Goal: Task Accomplishment & Management: Complete application form

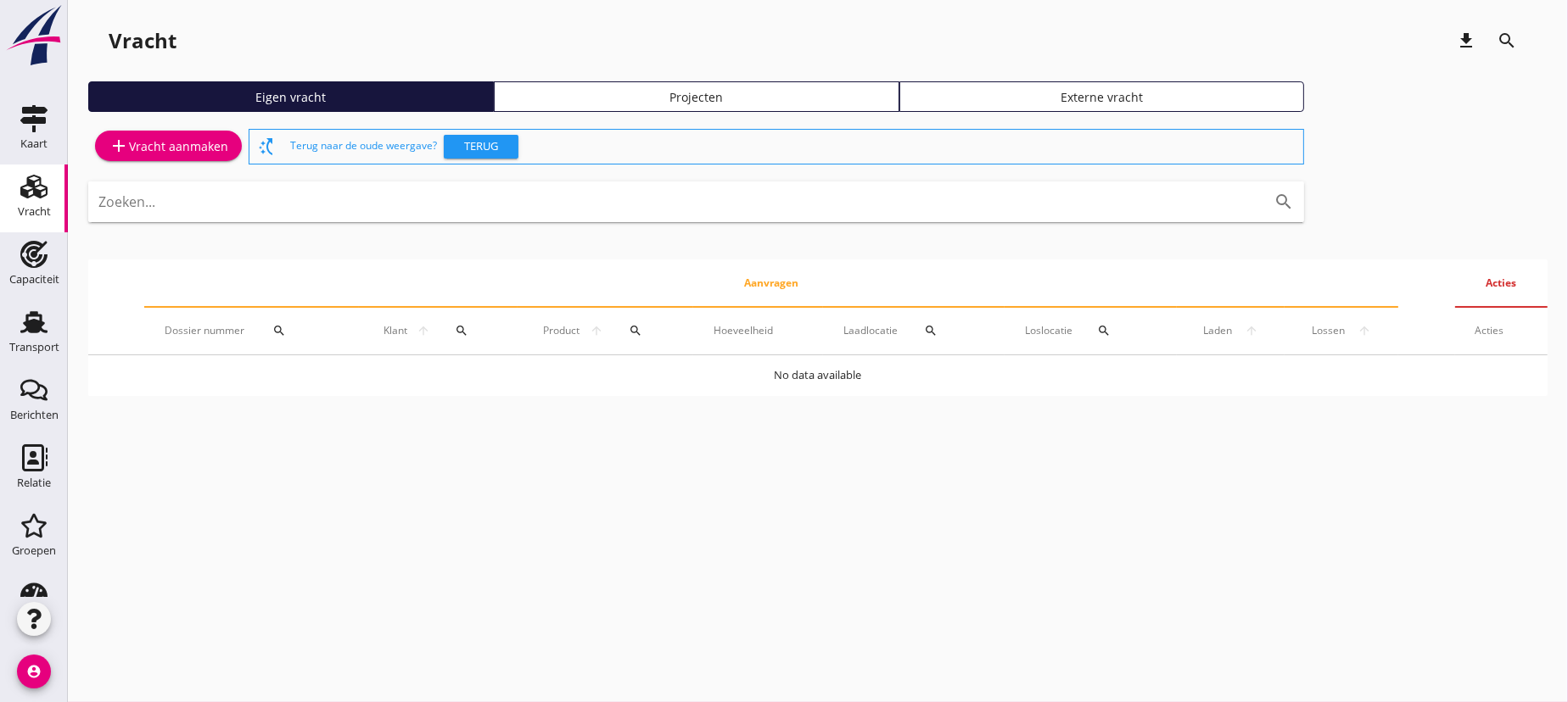
click at [176, 144] on div "add Vracht aanmaken" at bounding box center [168, 145] width 119 height 20
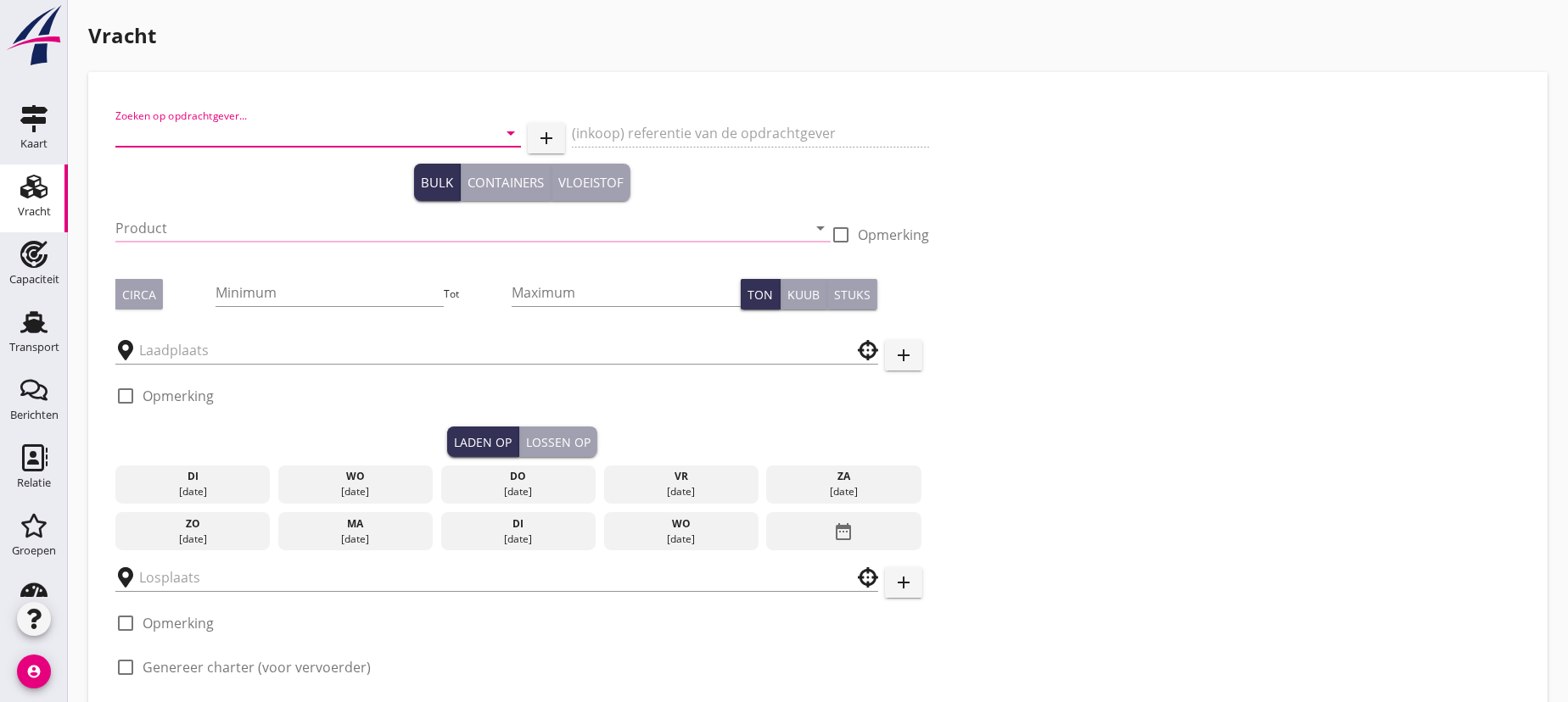
click at [188, 129] on input "Zoeken op opdrachtgever..." at bounding box center [294, 133] width 358 height 27
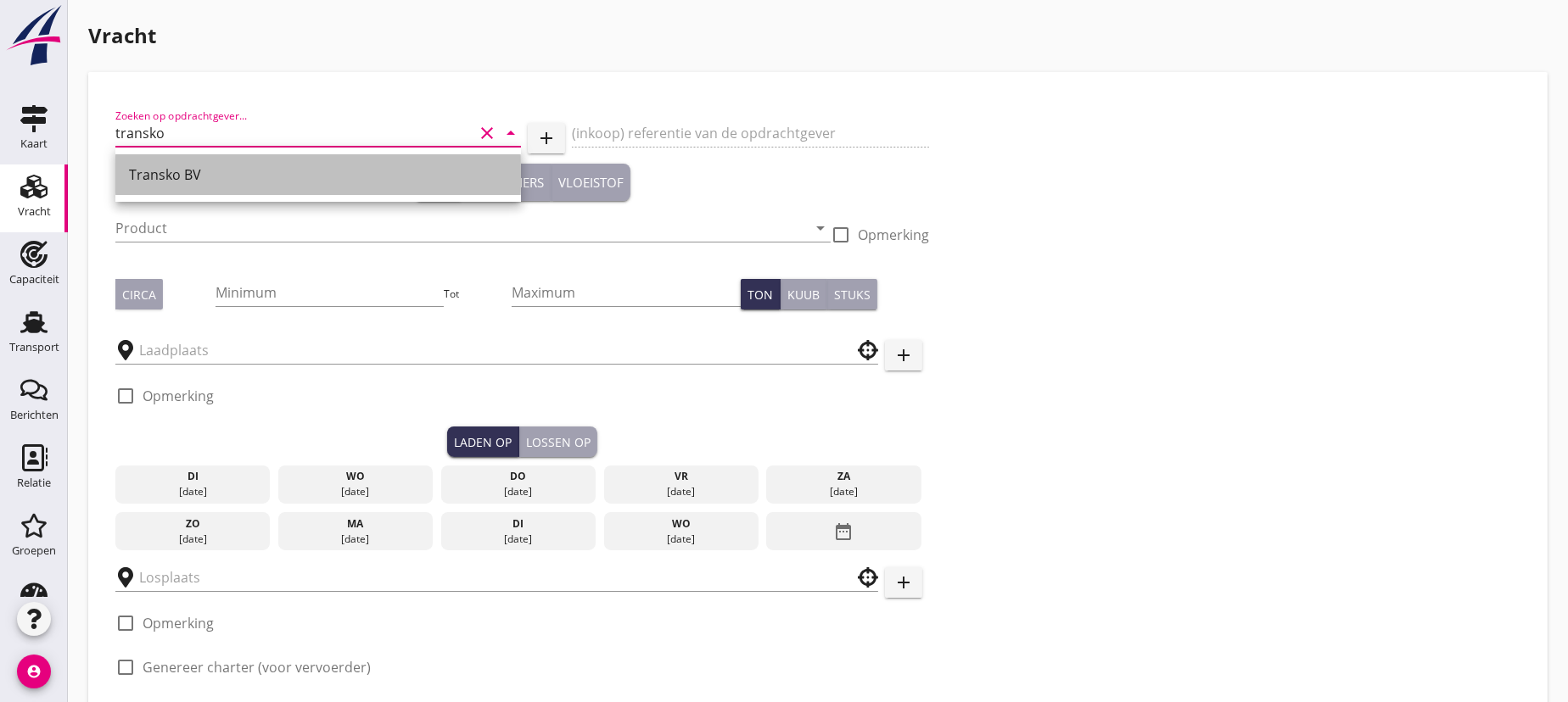
click at [161, 175] on div "Transko BV" at bounding box center [318, 174] width 378 height 20
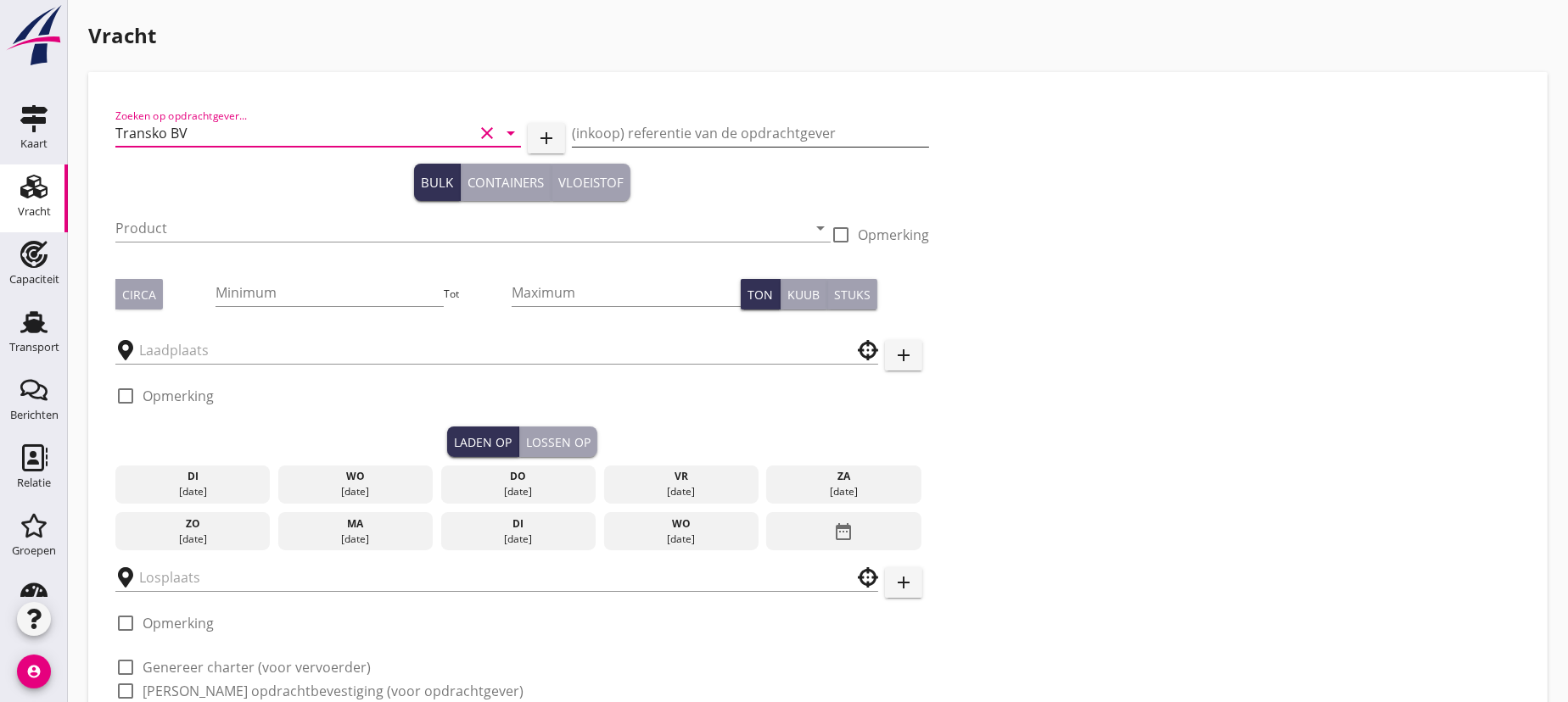
type input "Transko BV"
click at [676, 135] on input "(inkoop) referentie van de opdrachtgever" at bounding box center [751, 133] width 358 height 27
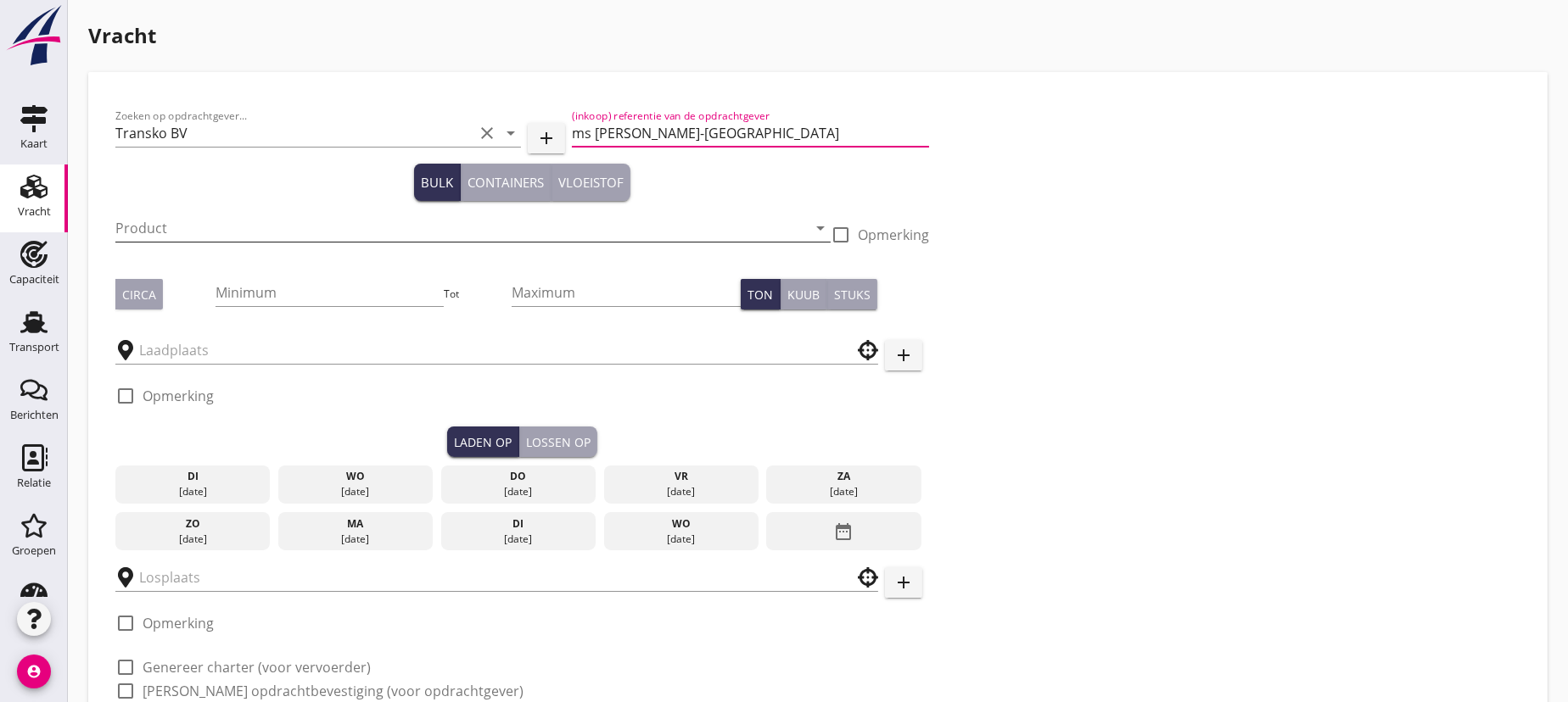
type input "ms [PERSON_NAME]-[GEOGRAPHIC_DATA]"
click at [251, 224] on input "Product" at bounding box center [462, 228] width 692 height 27
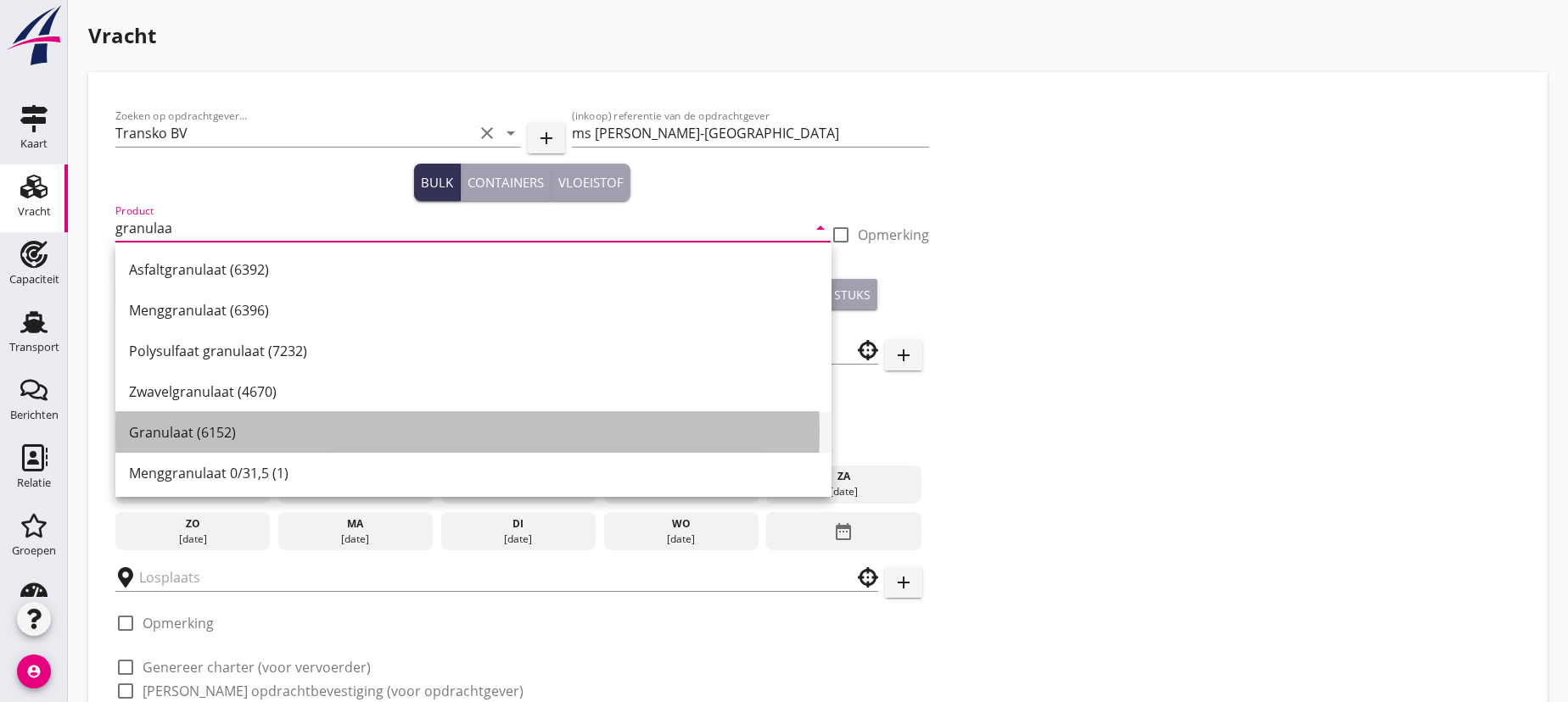
click at [197, 435] on div "Granulaat (6152)" at bounding box center [473, 432] width 689 height 20
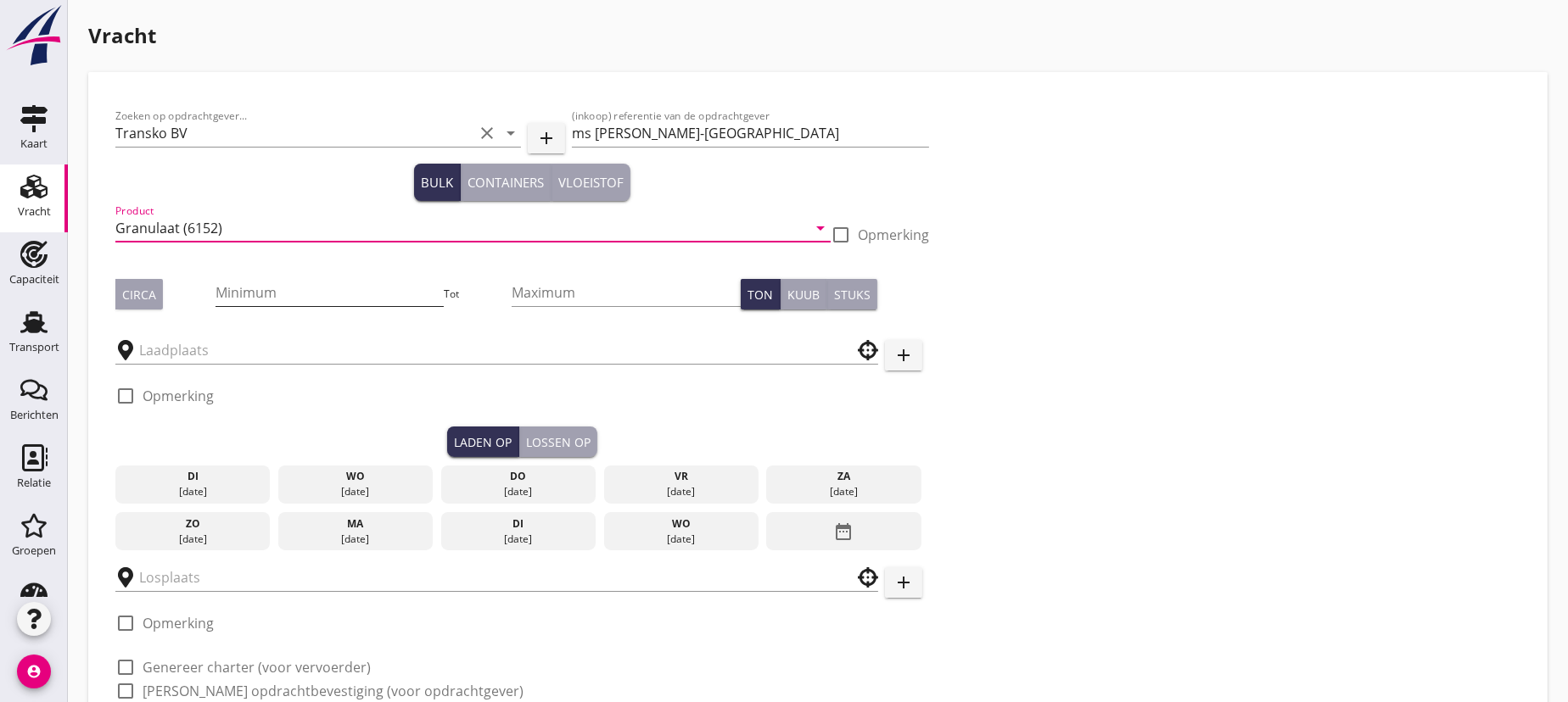
type input "Granulaat (6152)"
click at [270, 294] on input "Minimum" at bounding box center [331, 292] width 229 height 27
type input "1300"
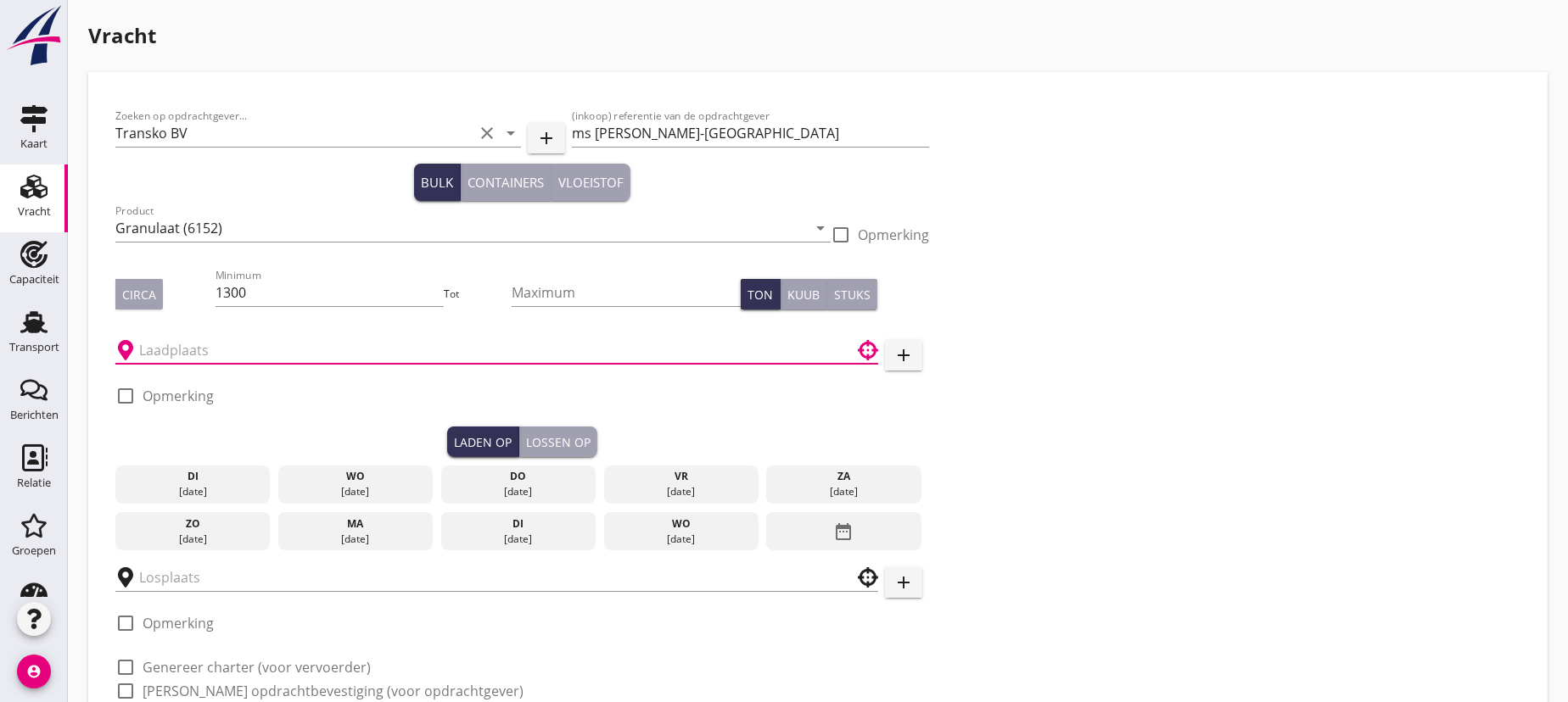
click at [193, 350] on input "text" at bounding box center [485, 351] width 692 height 27
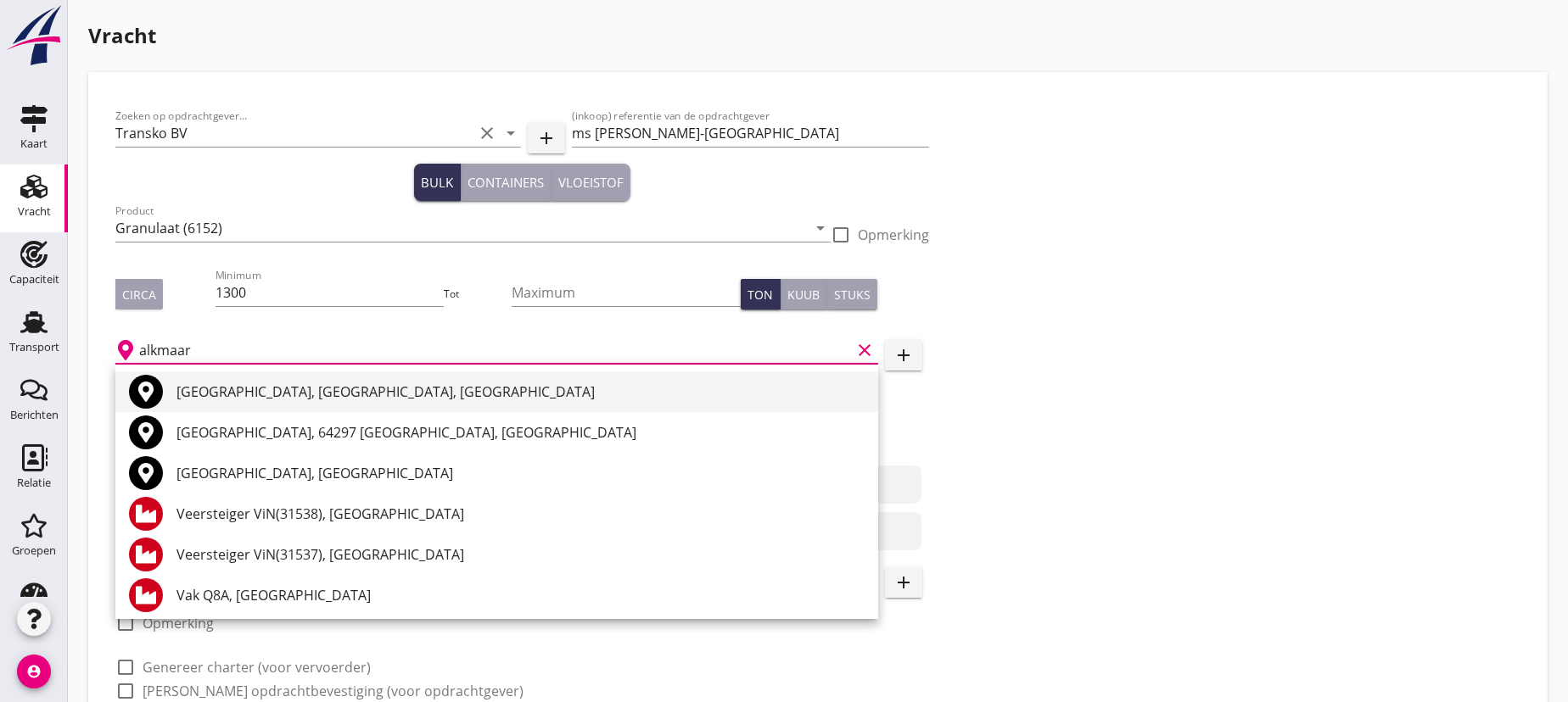
click at [211, 389] on div "[GEOGRAPHIC_DATA], [GEOGRAPHIC_DATA], [GEOGRAPHIC_DATA]" at bounding box center [521, 392] width 688 height 20
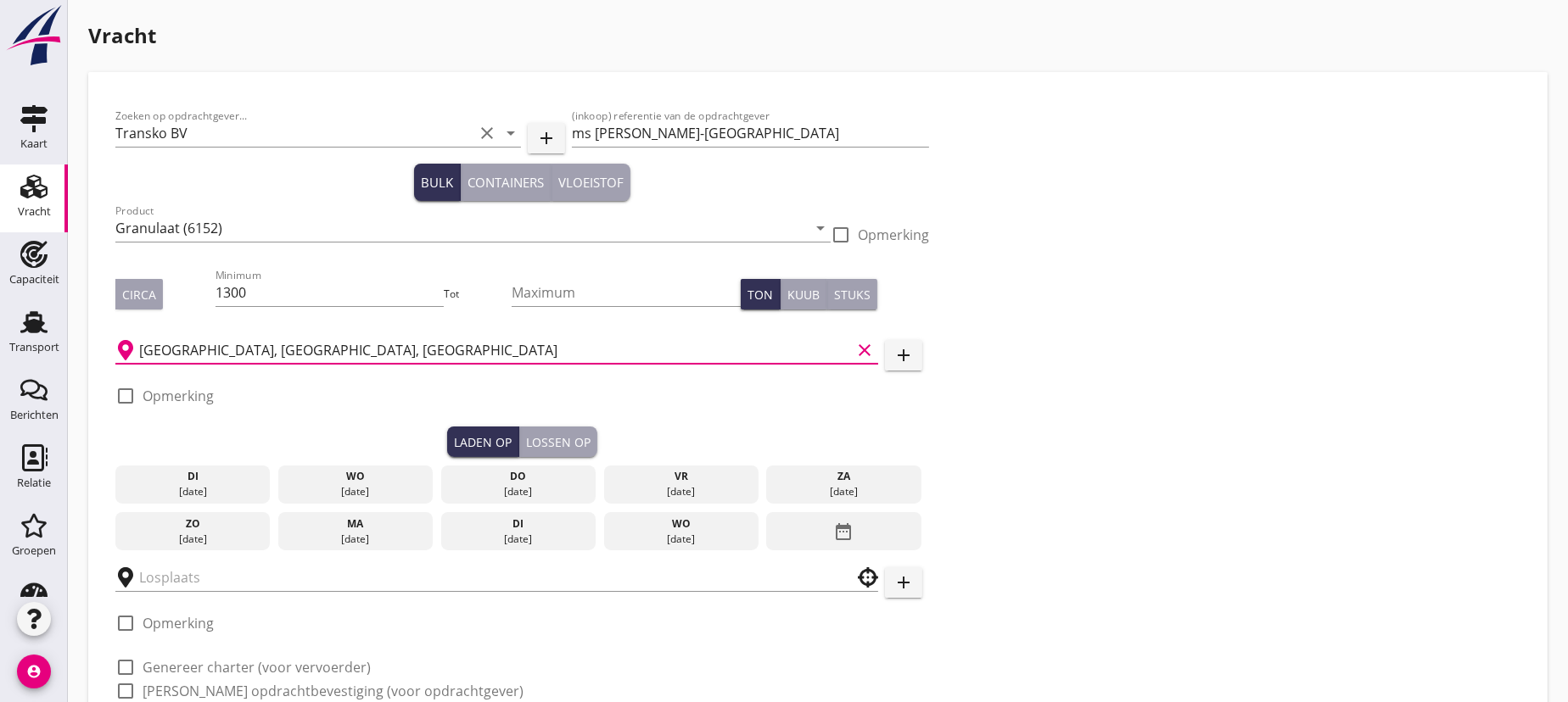
type input "[GEOGRAPHIC_DATA], [GEOGRAPHIC_DATA], [GEOGRAPHIC_DATA]"
click at [202, 475] on div "di" at bounding box center [193, 477] width 147 height 15
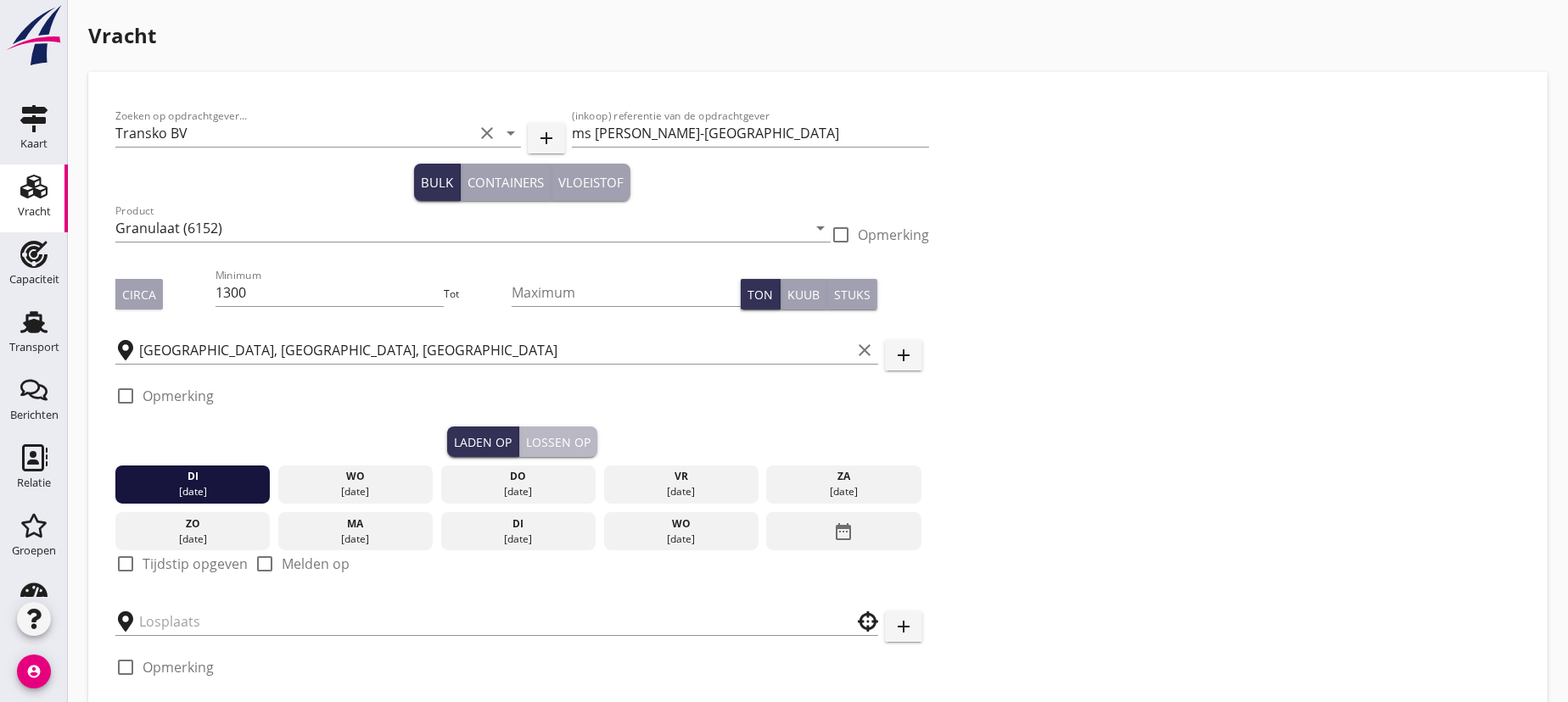
click at [569, 436] on div "Lossen op" at bounding box center [559, 442] width 65 height 18
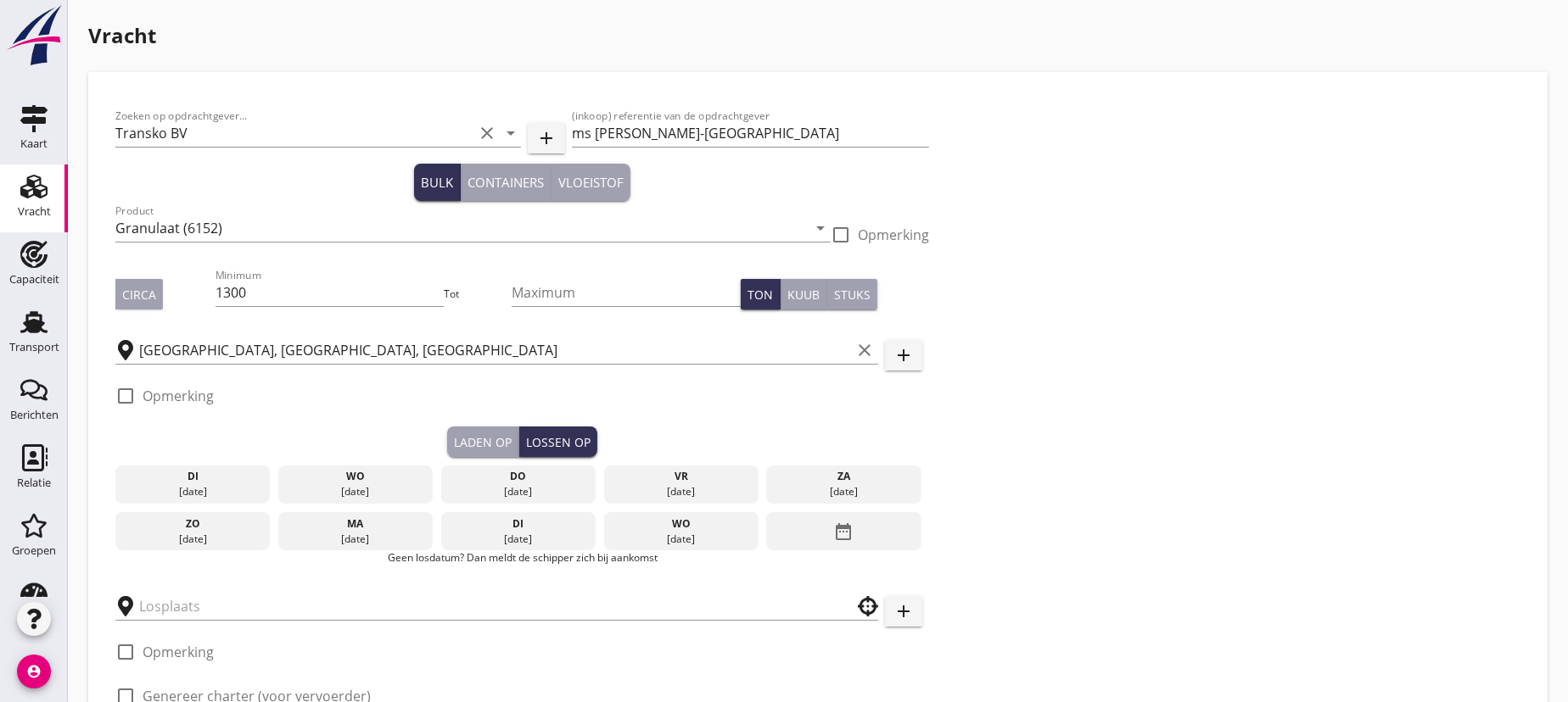
click at [520, 469] on div "do" at bounding box center [518, 477] width 147 height 15
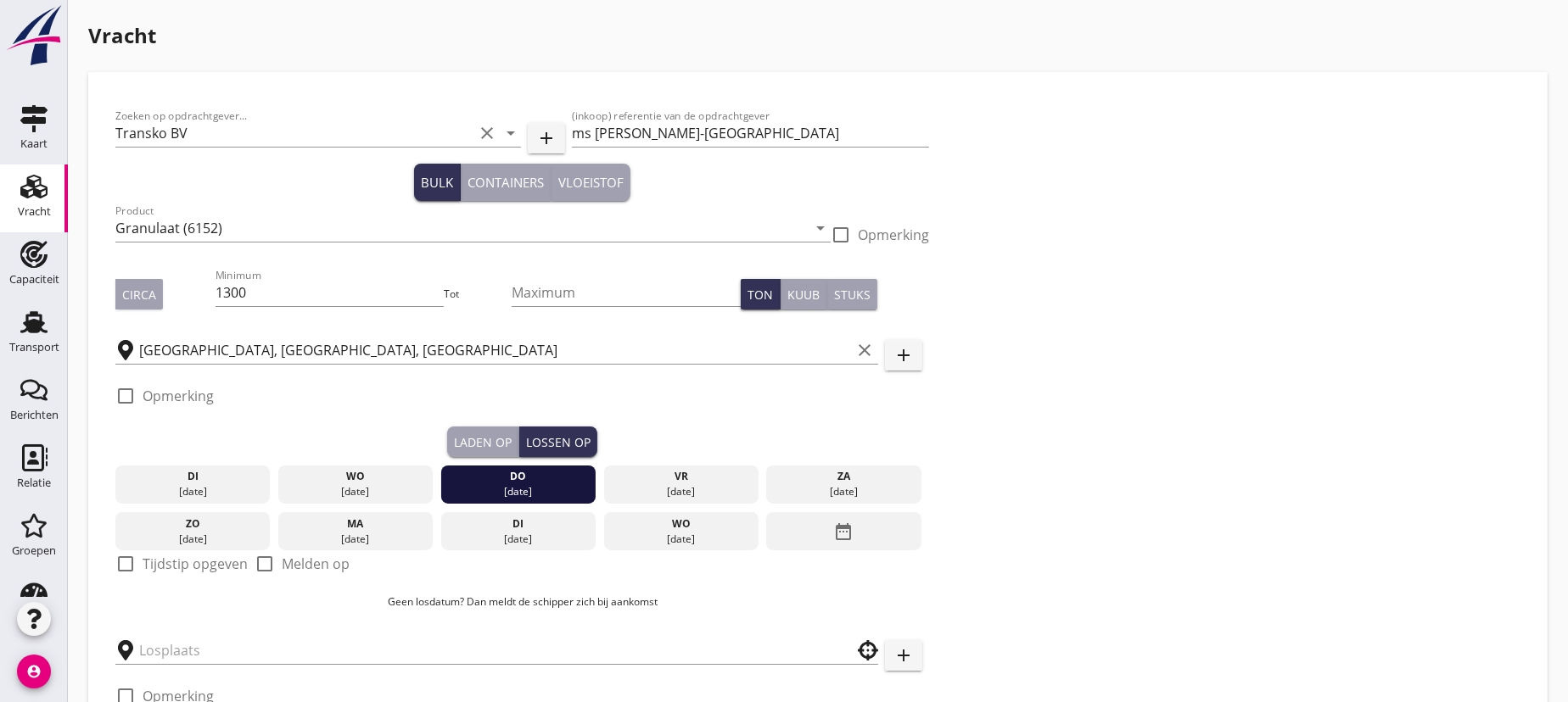
scroll to position [207, 0]
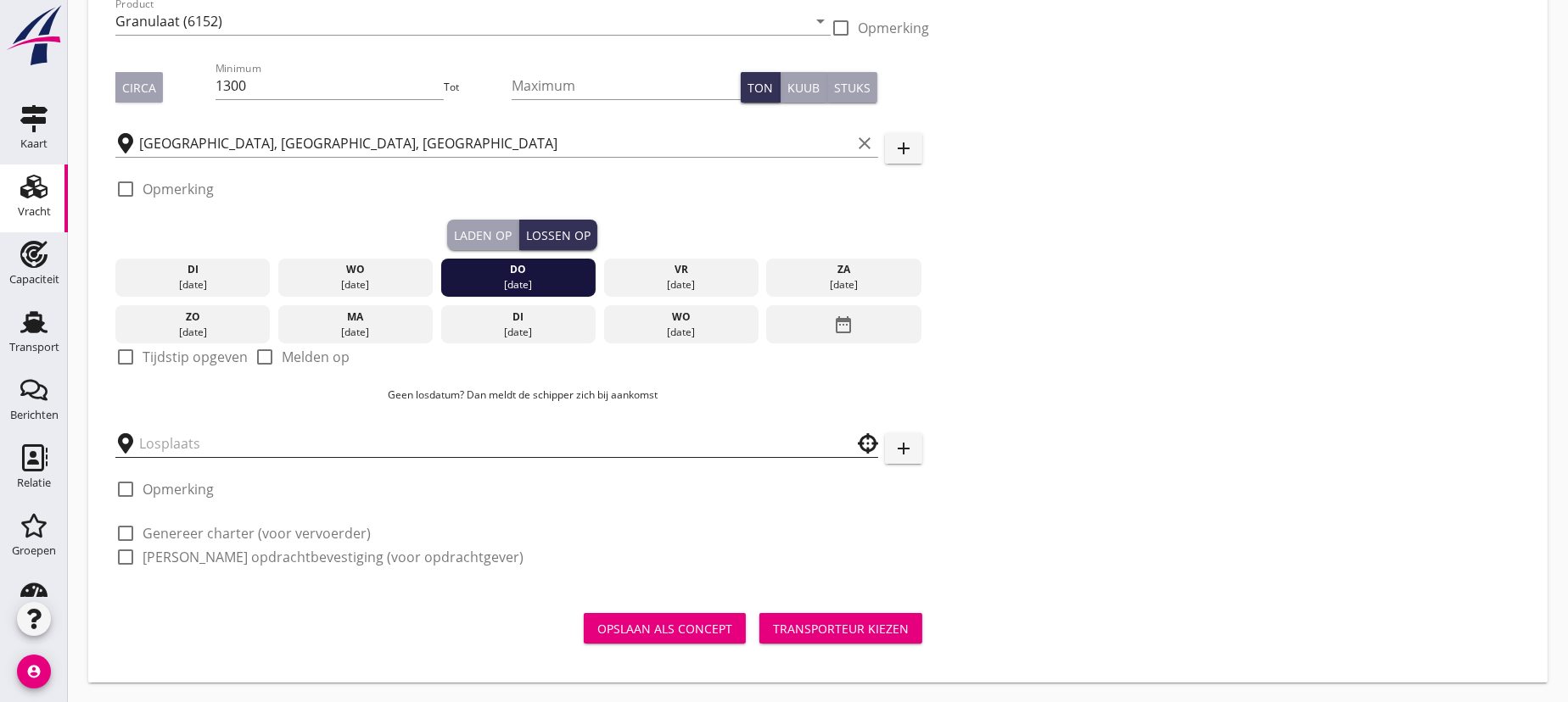
click at [176, 438] on input "text" at bounding box center [485, 443] width 692 height 27
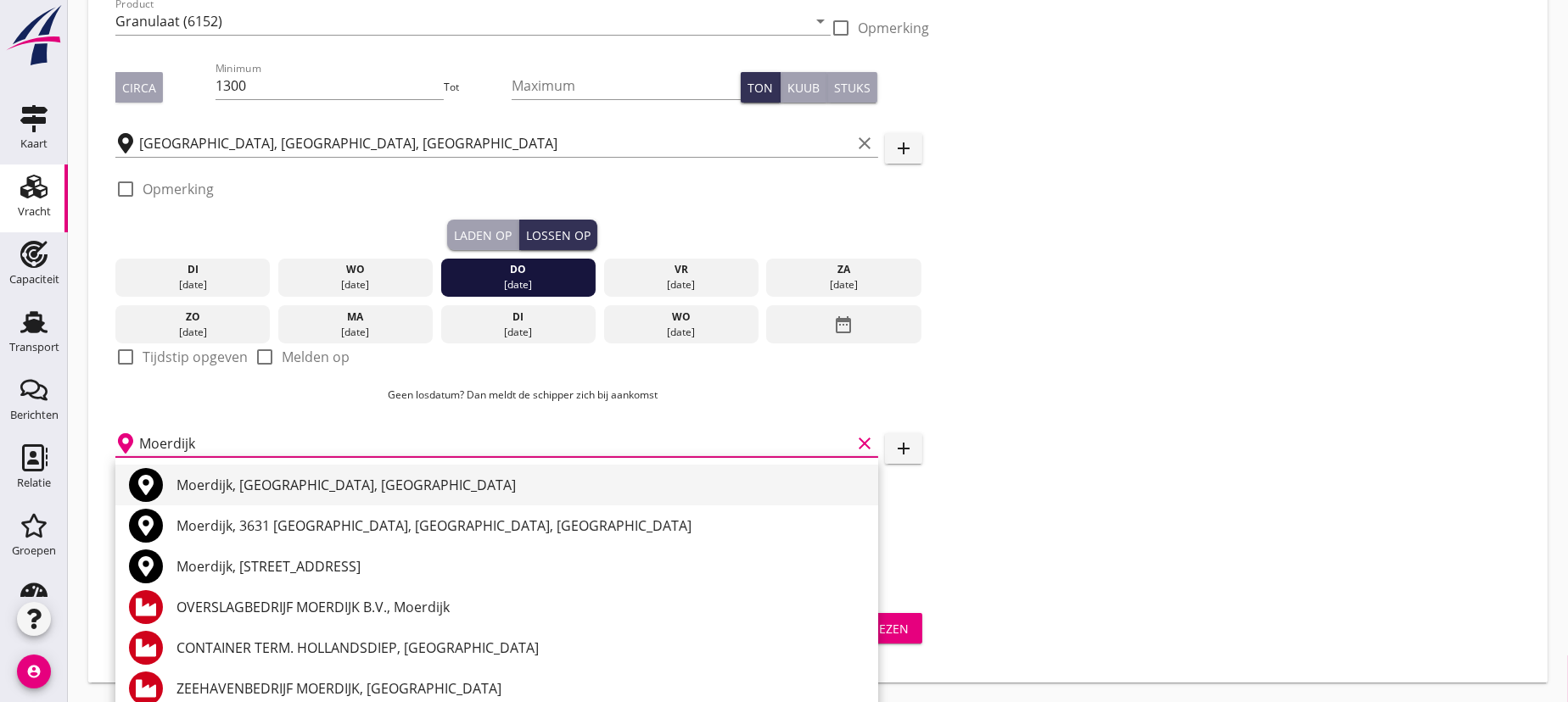
click at [208, 482] on div "Moerdijk, [GEOGRAPHIC_DATA], [GEOGRAPHIC_DATA]" at bounding box center [521, 484] width 688 height 20
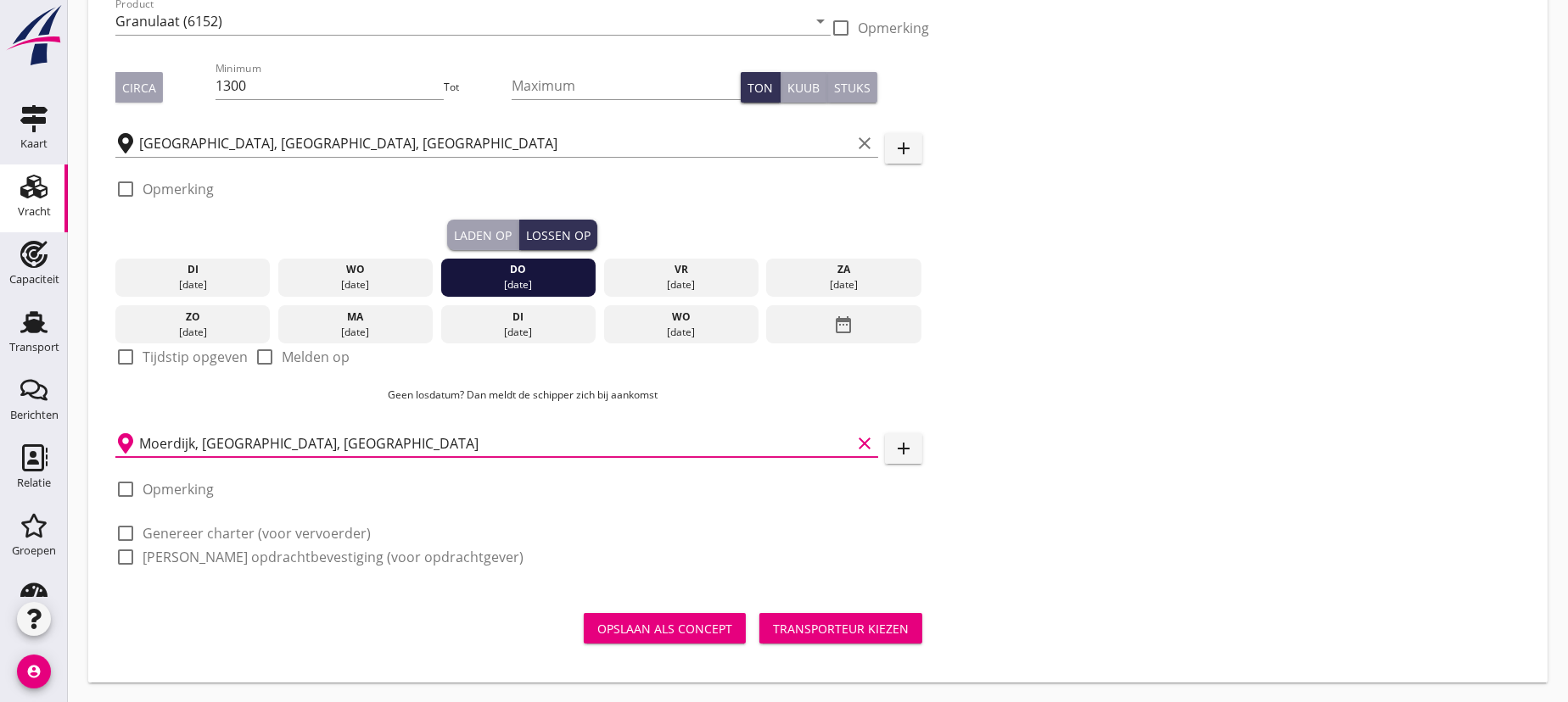
type input "Moerdijk, [GEOGRAPHIC_DATA], [GEOGRAPHIC_DATA]"
click at [131, 529] on div at bounding box center [125, 534] width 29 height 29
checkbox input "true"
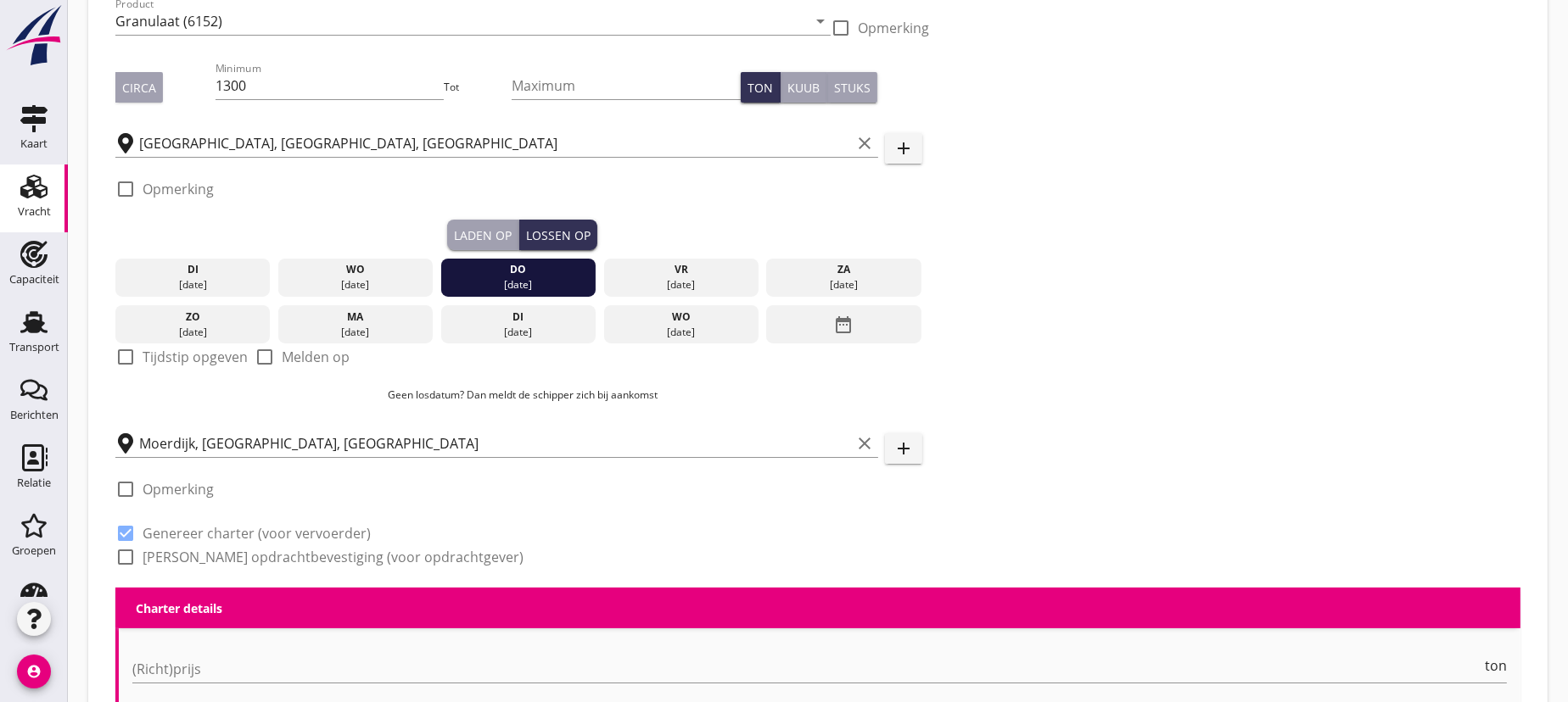
click at [124, 548] on div at bounding box center [125, 557] width 29 height 29
checkbox input "true"
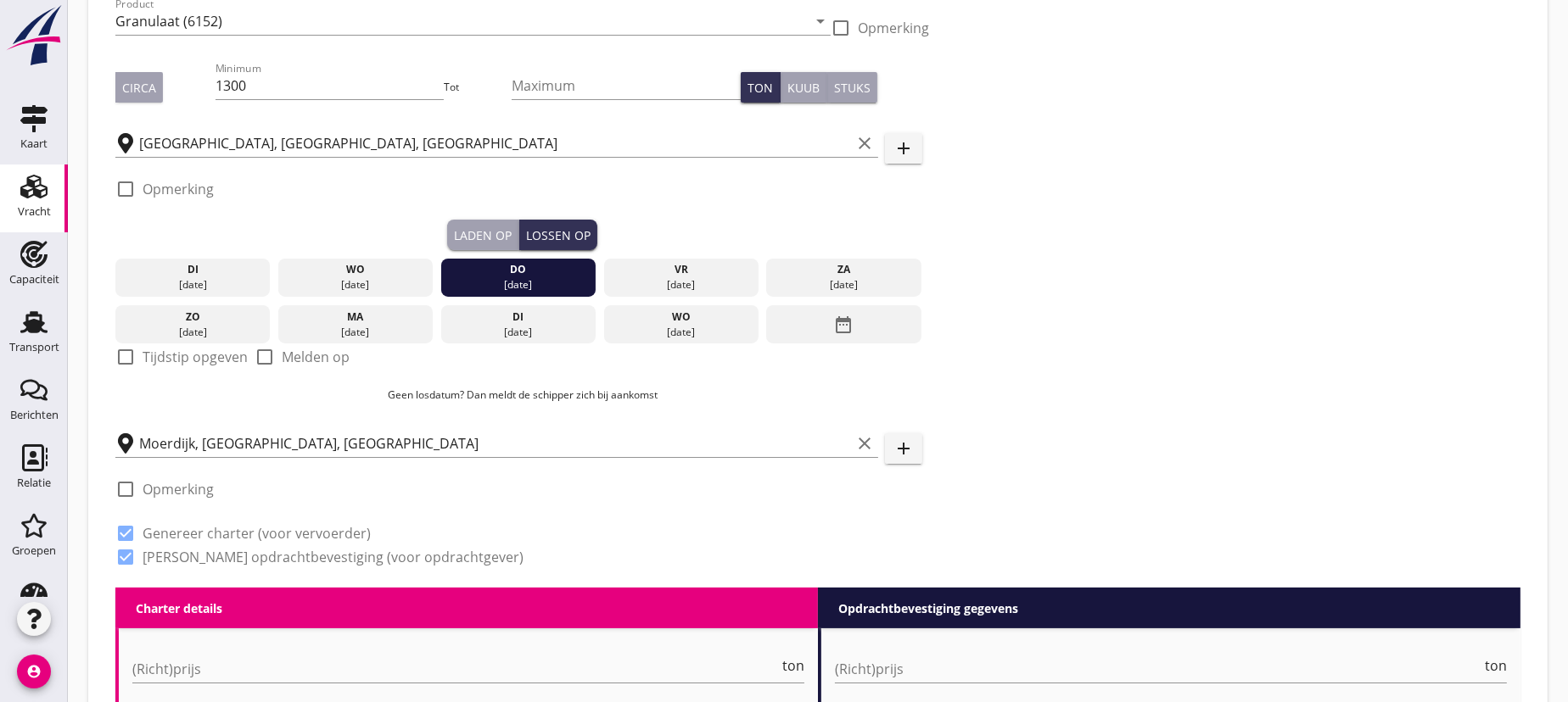
scroll to position [516, 0]
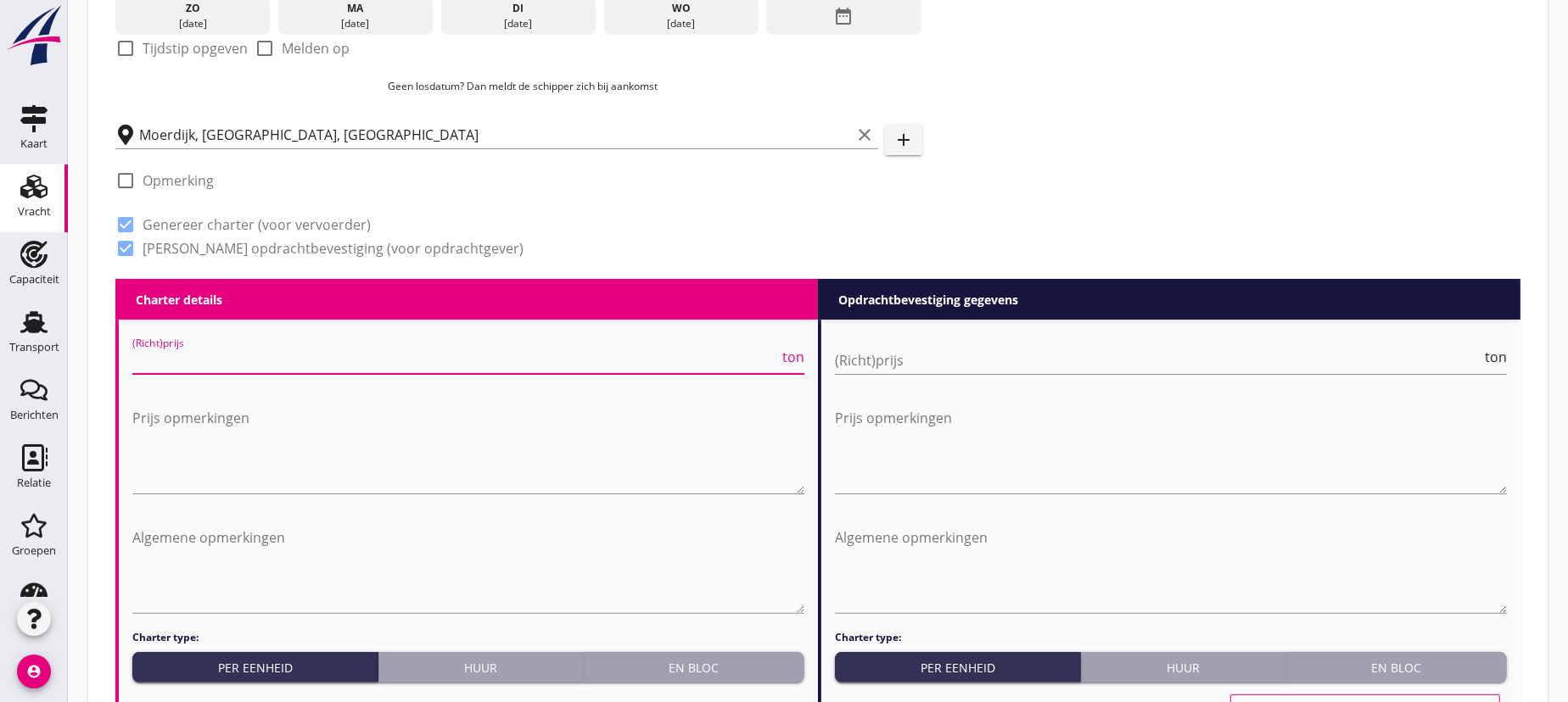
click at [168, 359] on input "(Richt)prijs" at bounding box center [456, 360] width 647 height 27
type input "3"
type input "3.5"
click at [947, 356] on input "(Richt)prijs" at bounding box center [1158, 360] width 647 height 27
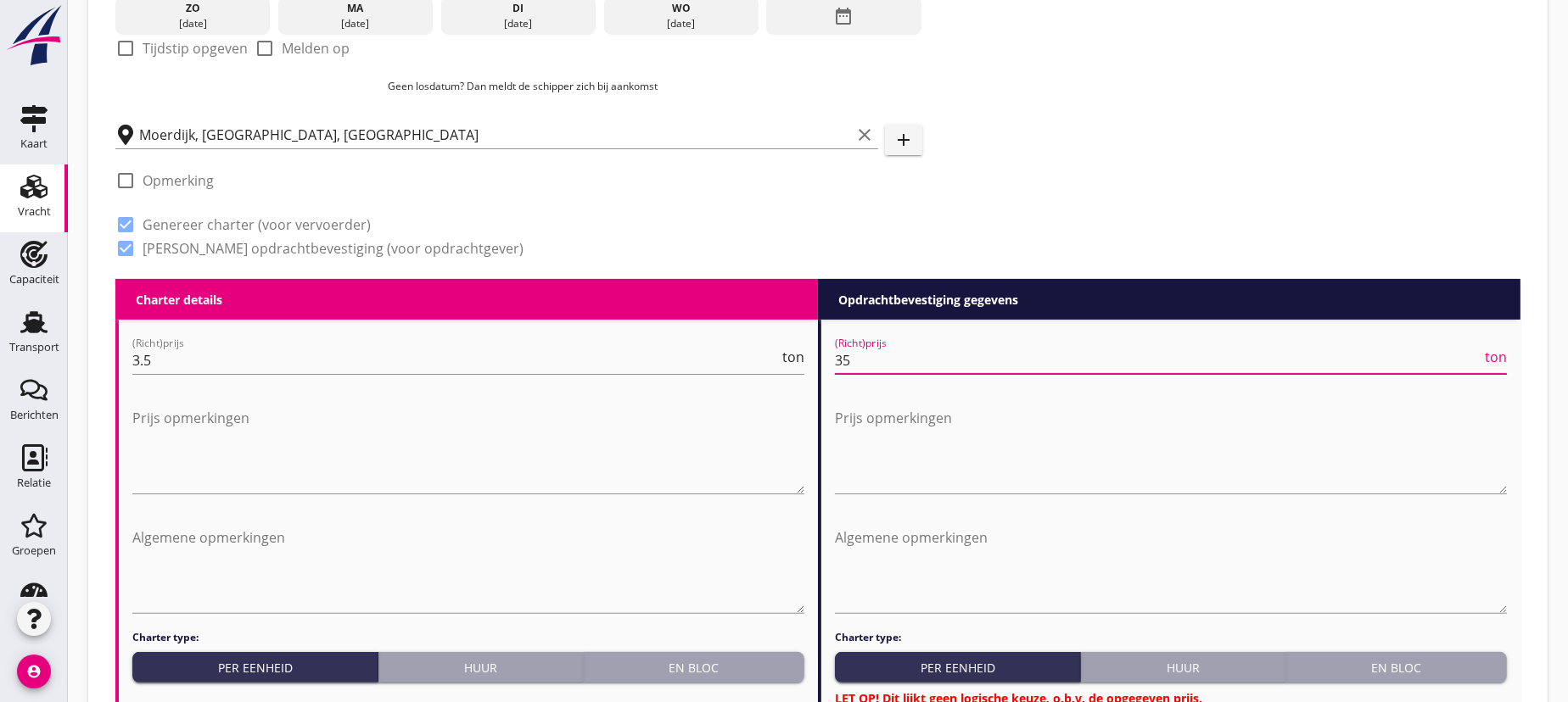
type input "3"
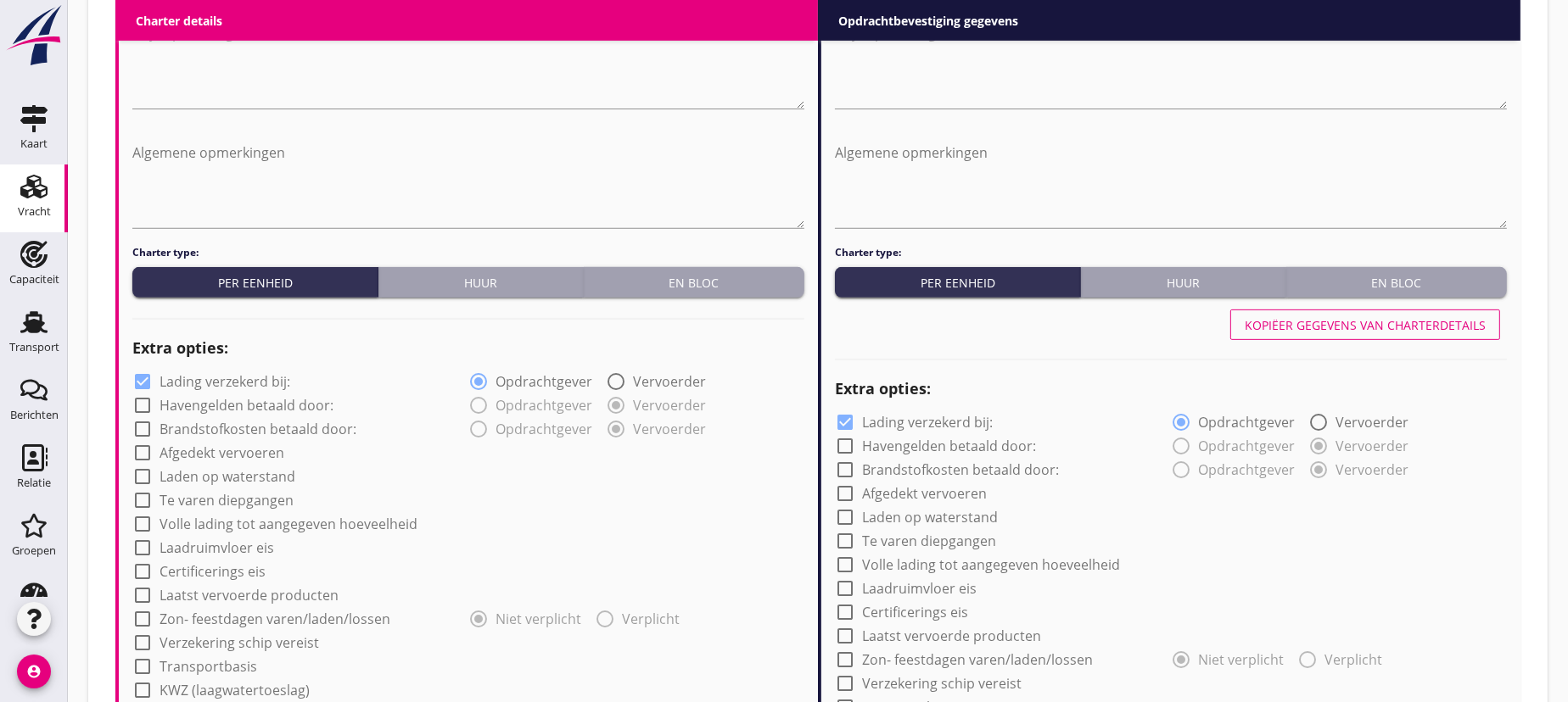
scroll to position [978, 0]
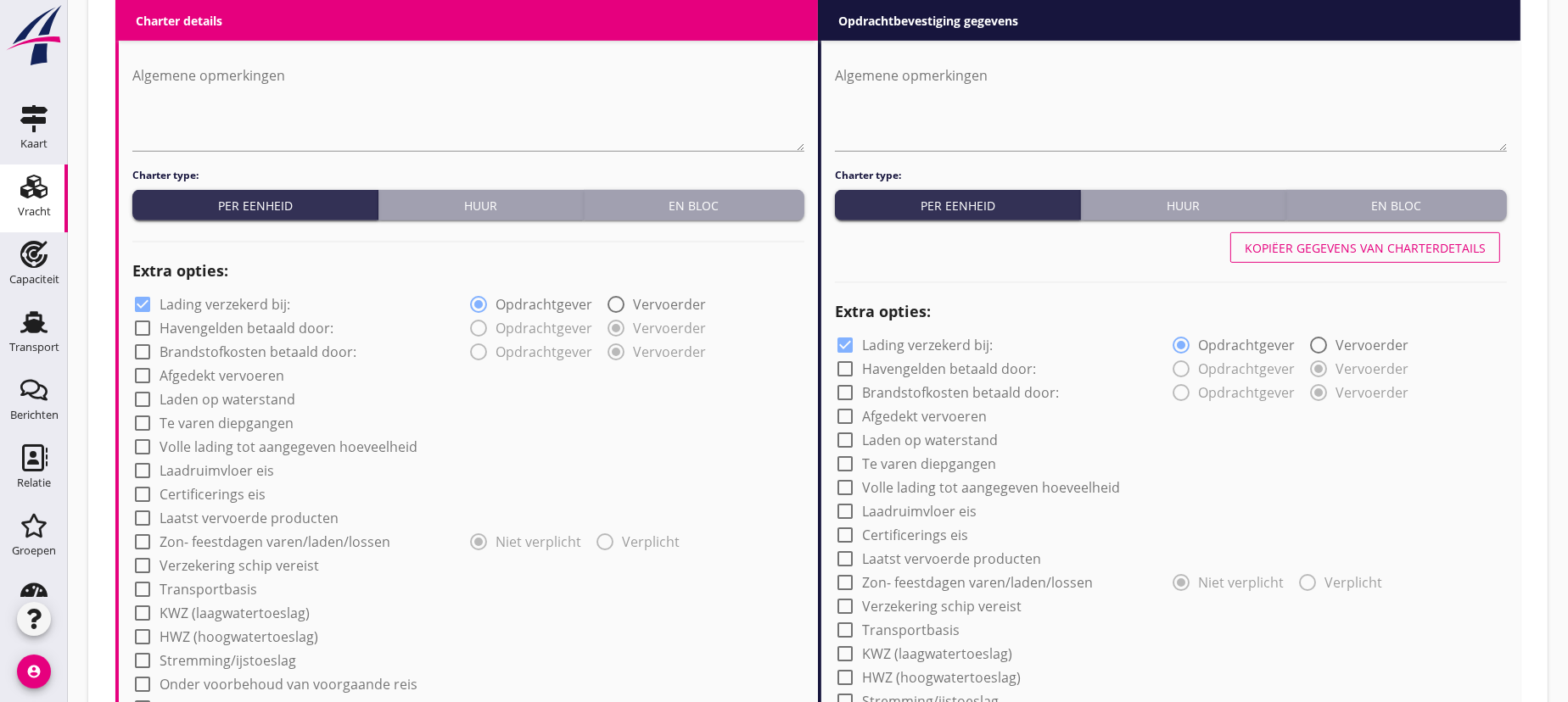
type input "3.5"
click at [139, 304] on div at bounding box center [142, 305] width 29 height 29
checkbox input "false"
click at [847, 343] on div at bounding box center [846, 345] width 29 height 29
checkbox input "false"
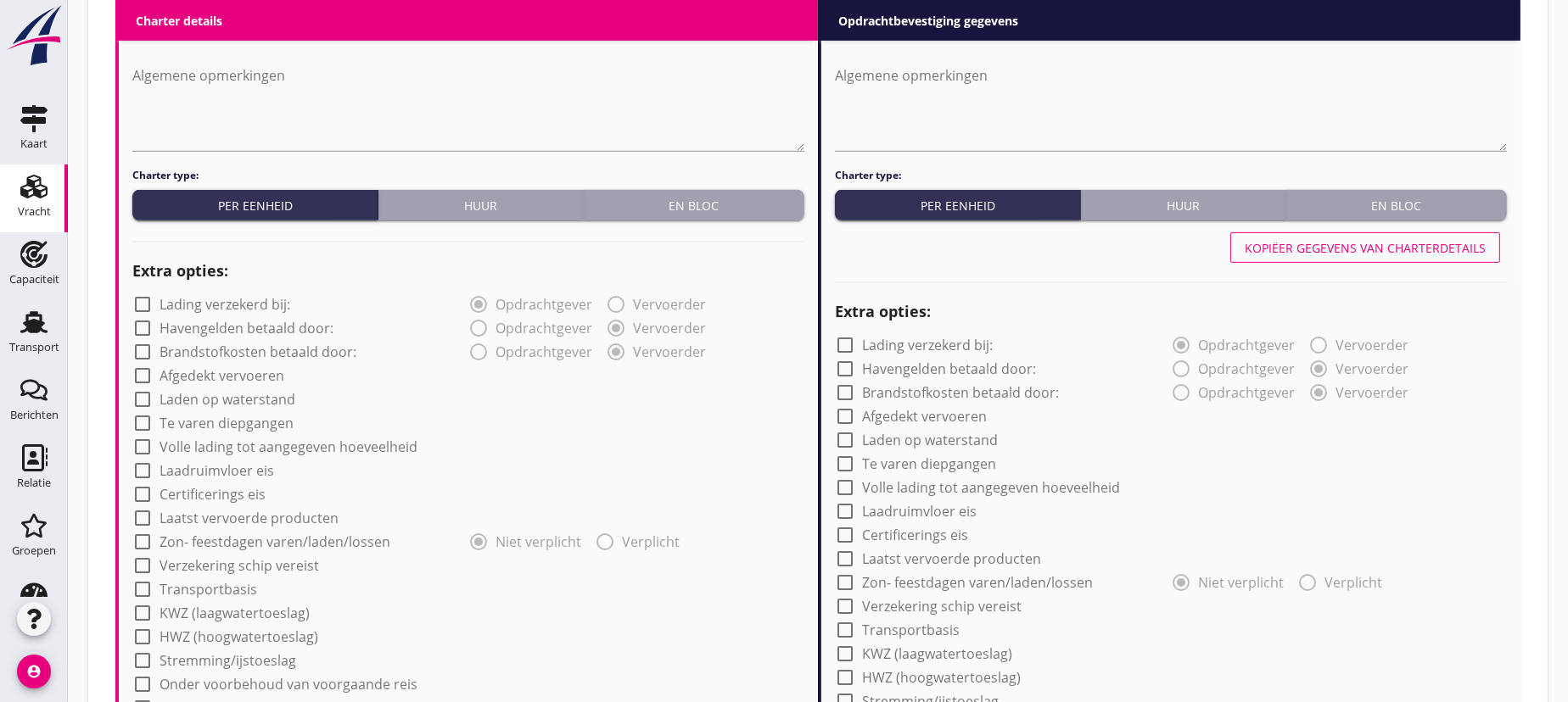
click at [143, 588] on div at bounding box center [142, 589] width 29 height 29
checkbox input "true"
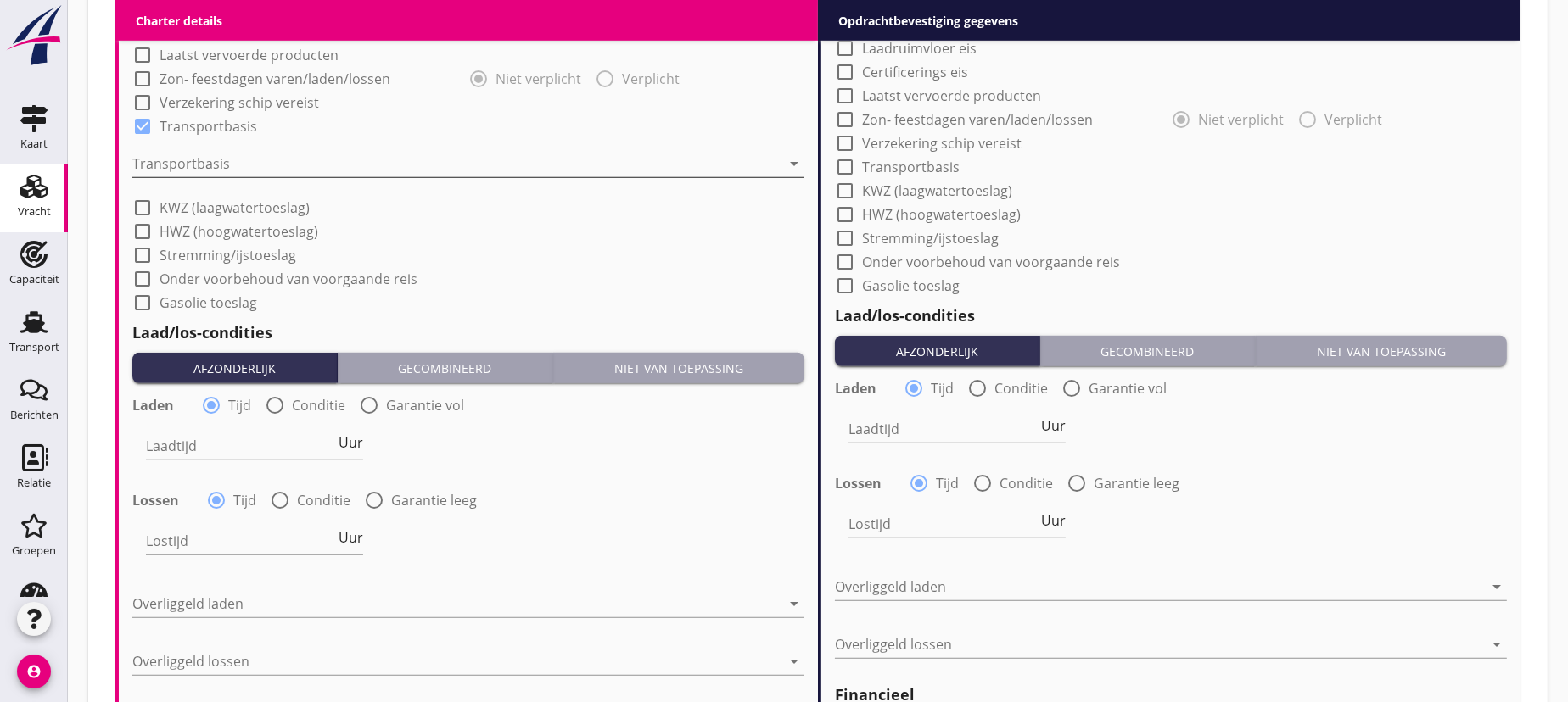
click at [236, 155] on div at bounding box center [457, 163] width 649 height 27
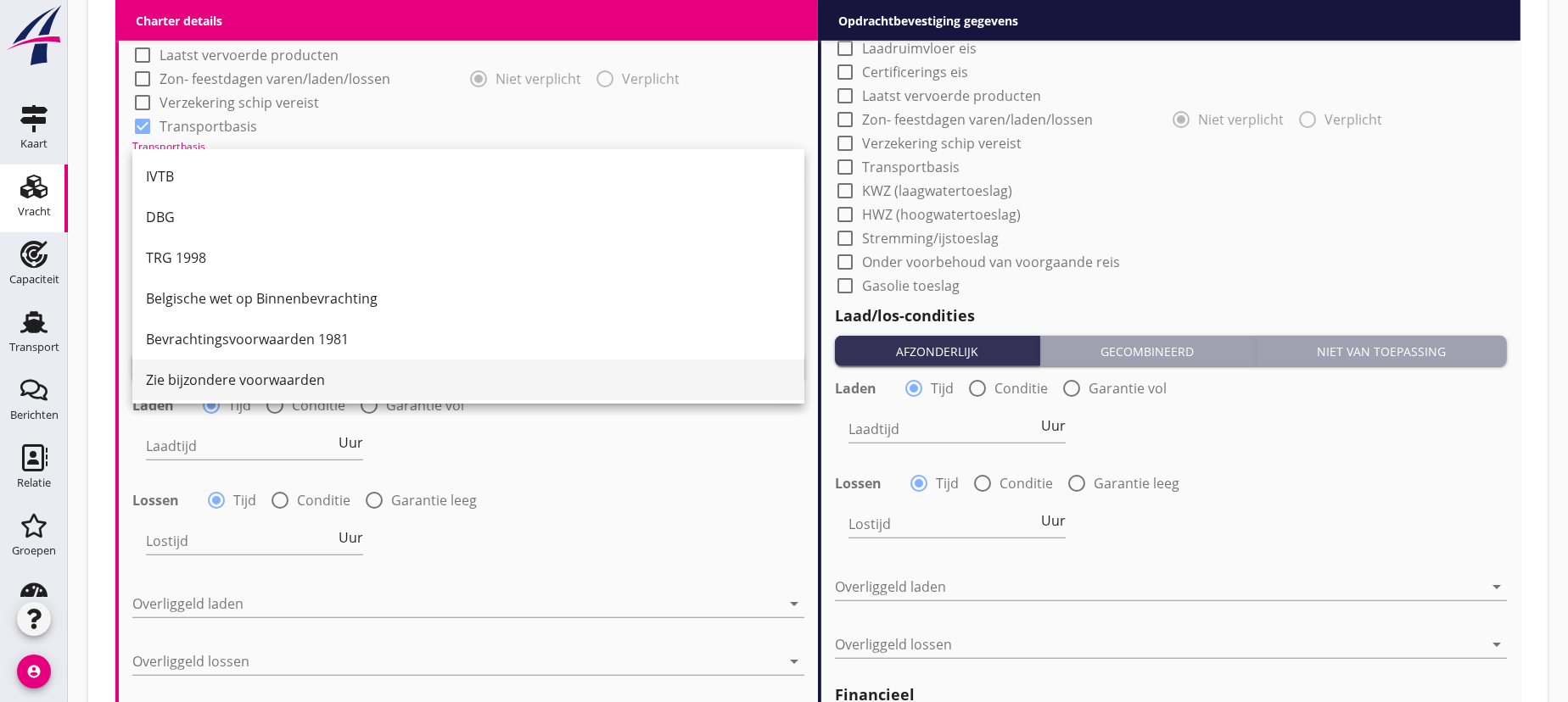
scroll to position [1519, 0]
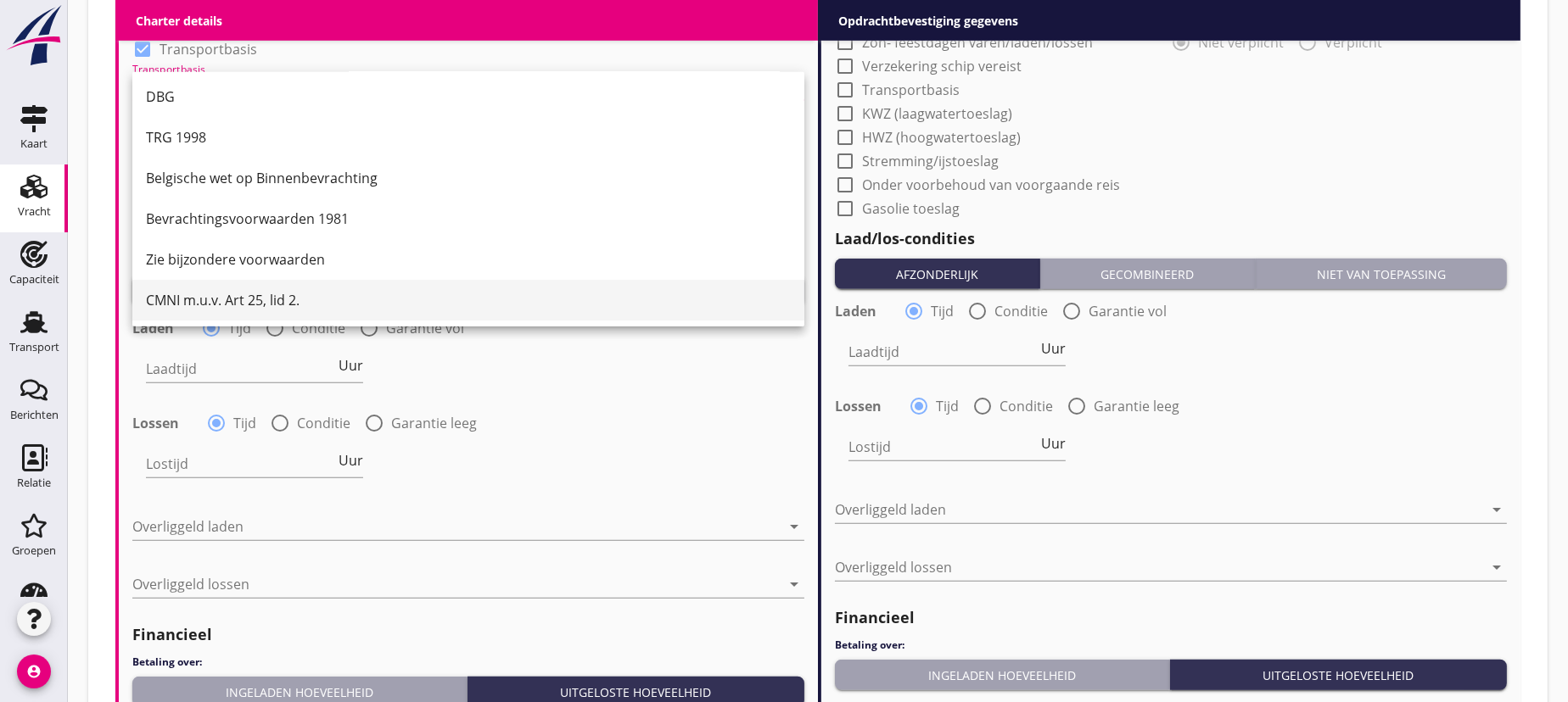
click at [238, 302] on div "CMNI m.u.v. Art 25, lid 2." at bounding box center [468, 300] width 645 height 20
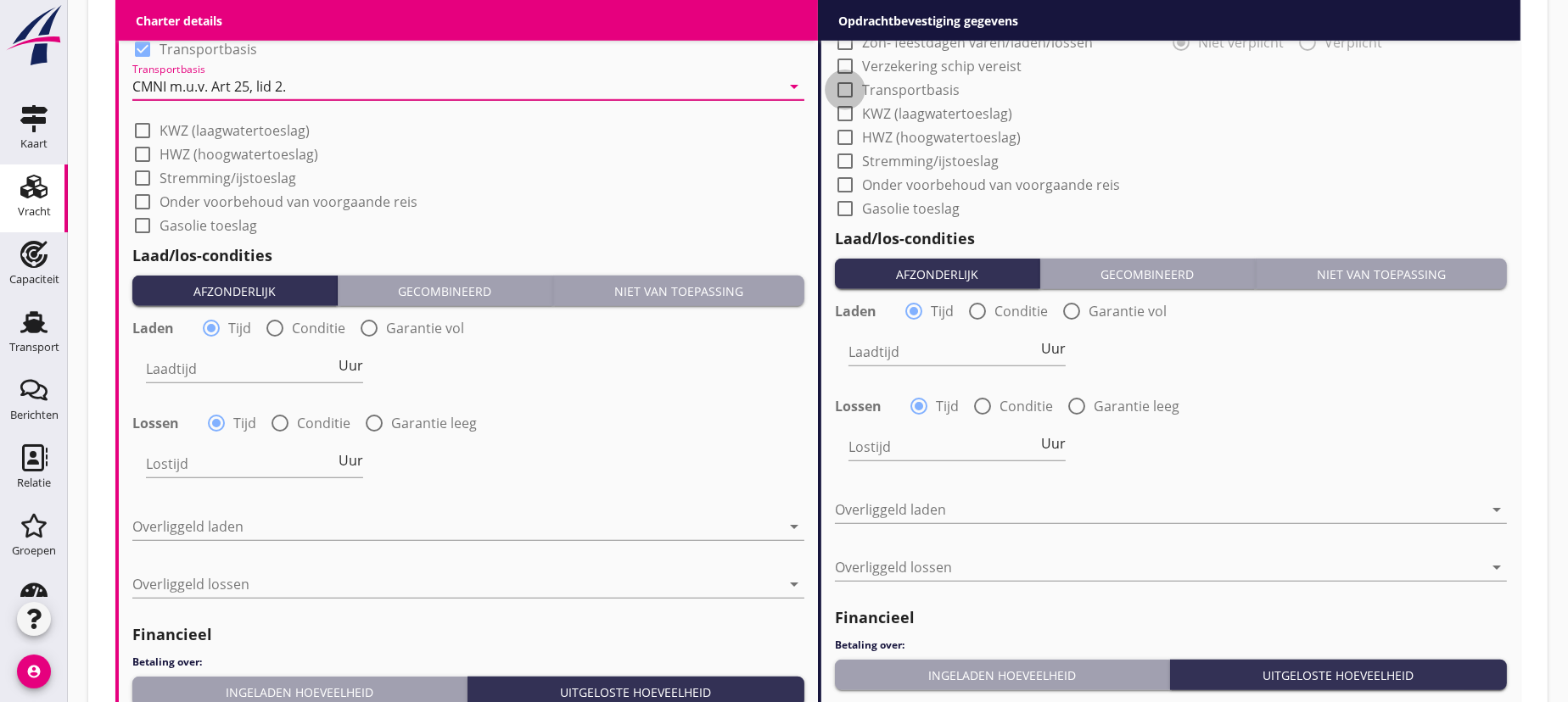
click at [842, 85] on div at bounding box center [846, 90] width 29 height 29
checkbox input "true"
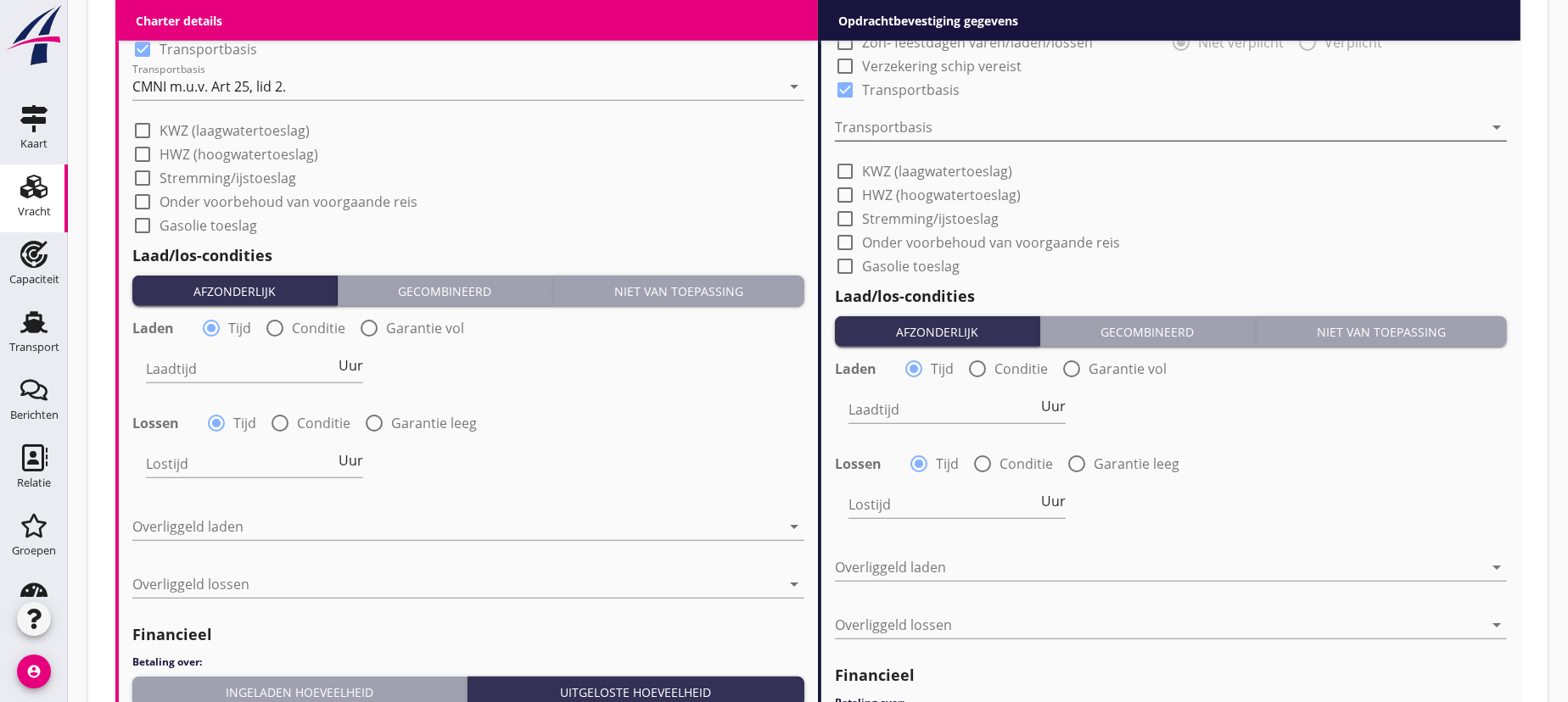
click at [907, 117] on div at bounding box center [1159, 127] width 649 height 27
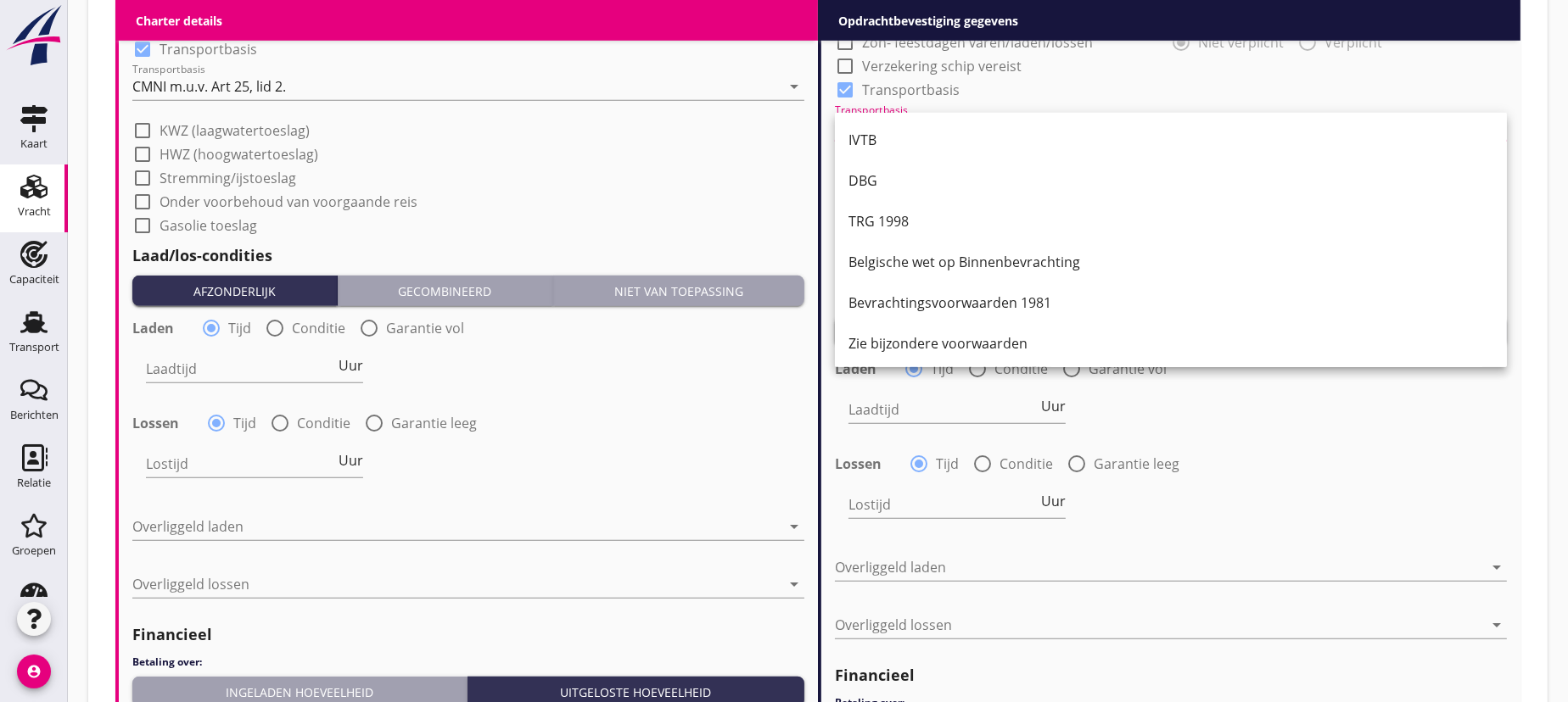
scroll to position [1750, 0]
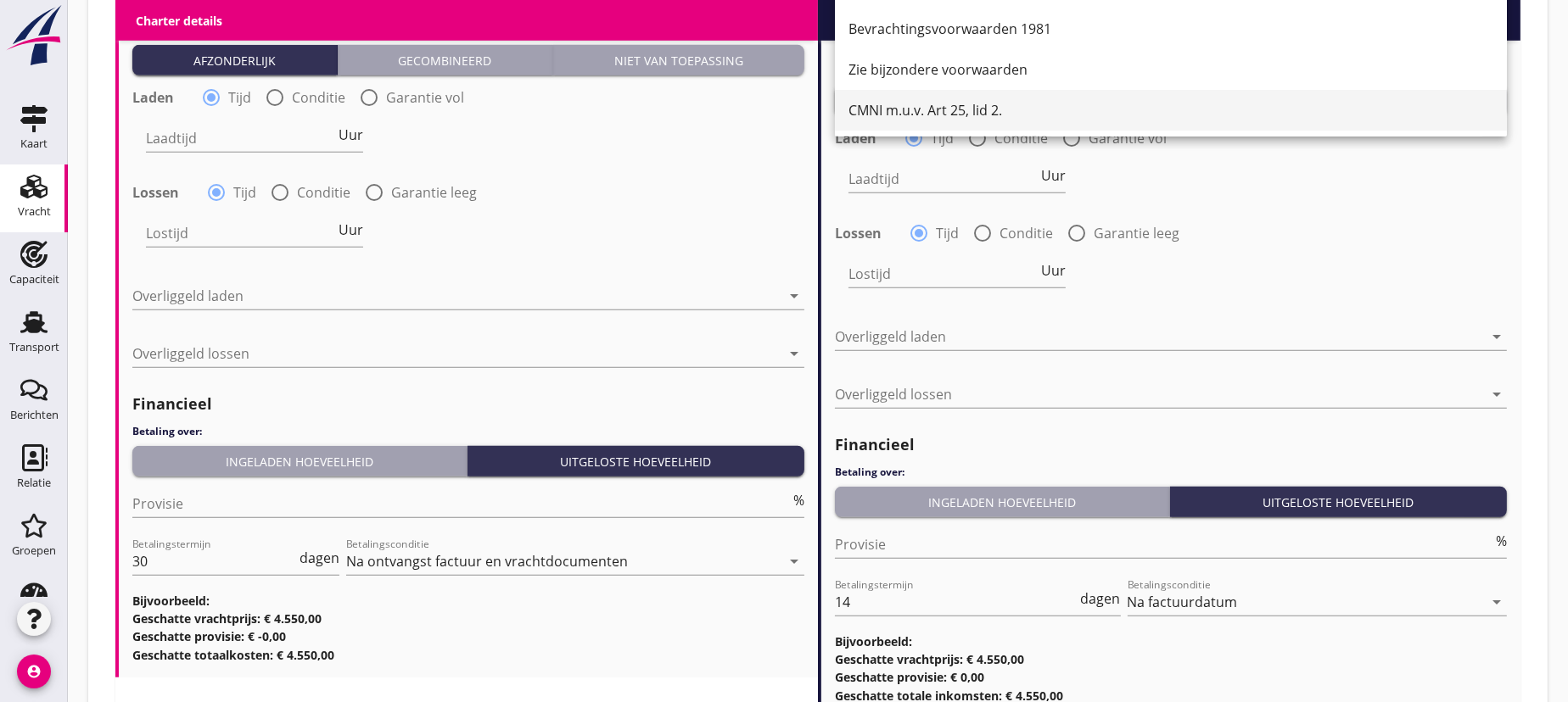
click at [925, 106] on div "CMNI m.u.v. Art 25, lid 2." at bounding box center [1171, 110] width 645 height 20
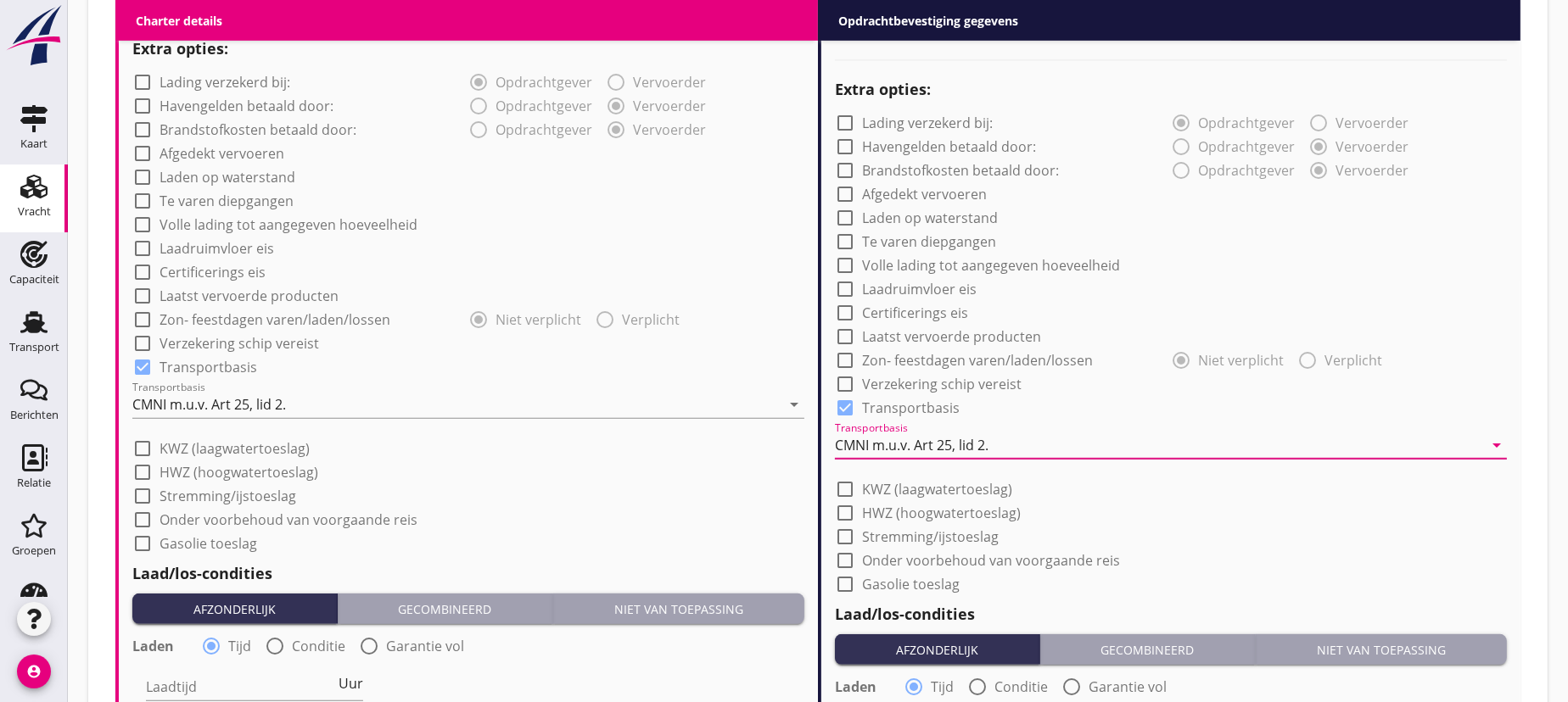
scroll to position [1586, 0]
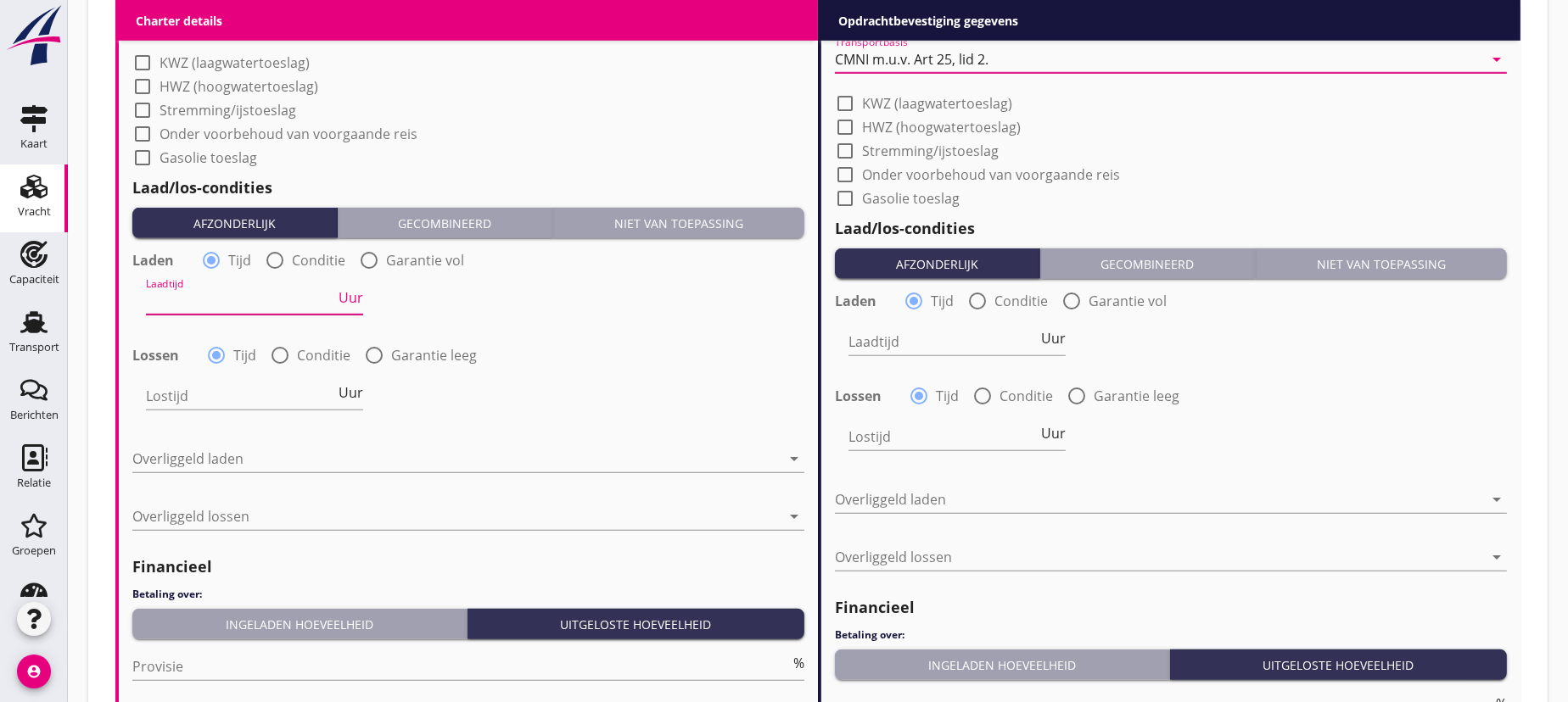
click at [260, 308] on input "Laadtijd" at bounding box center [241, 301] width 189 height 27
type input "24"
click at [253, 395] on input "Lostijd" at bounding box center [241, 396] width 189 height 27
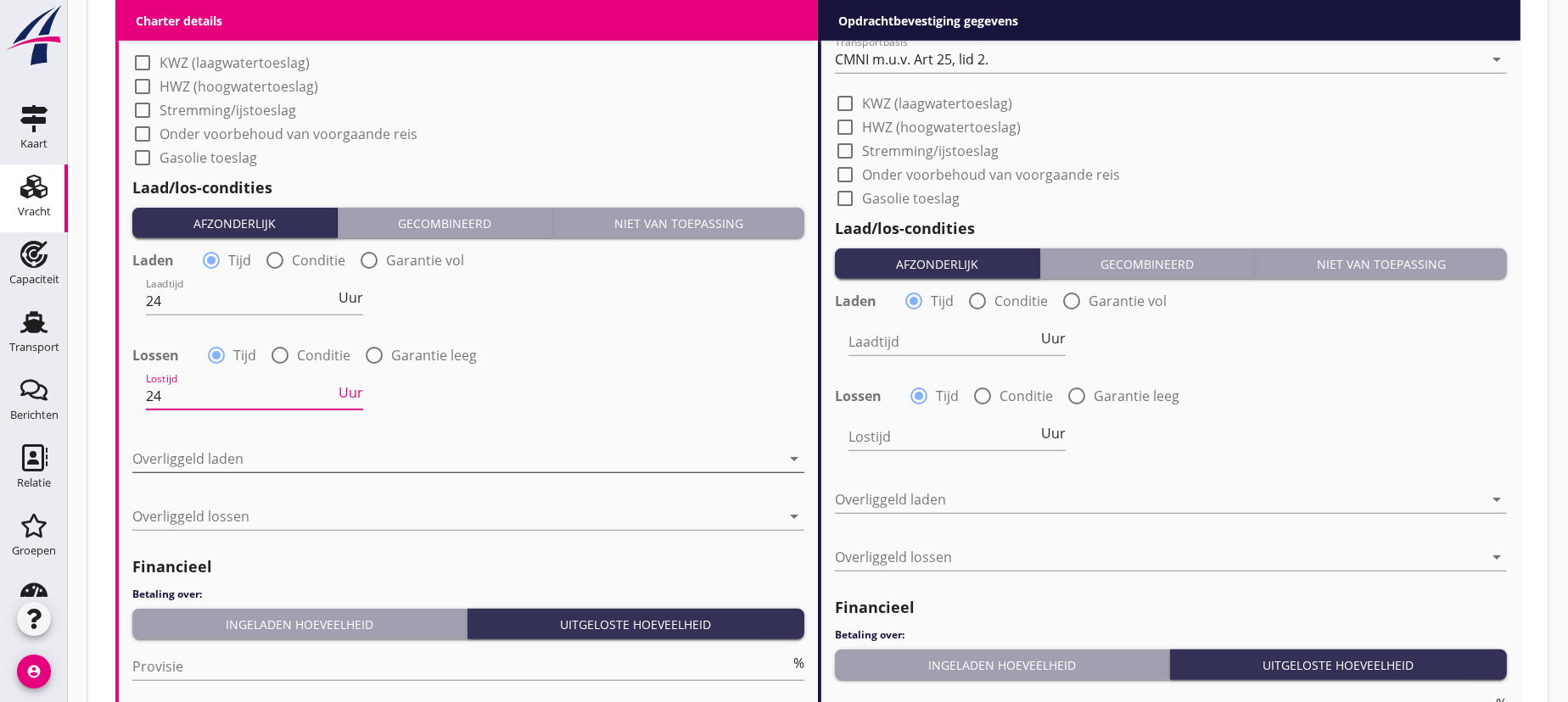
type input "24"
click at [270, 465] on div at bounding box center [457, 458] width 649 height 27
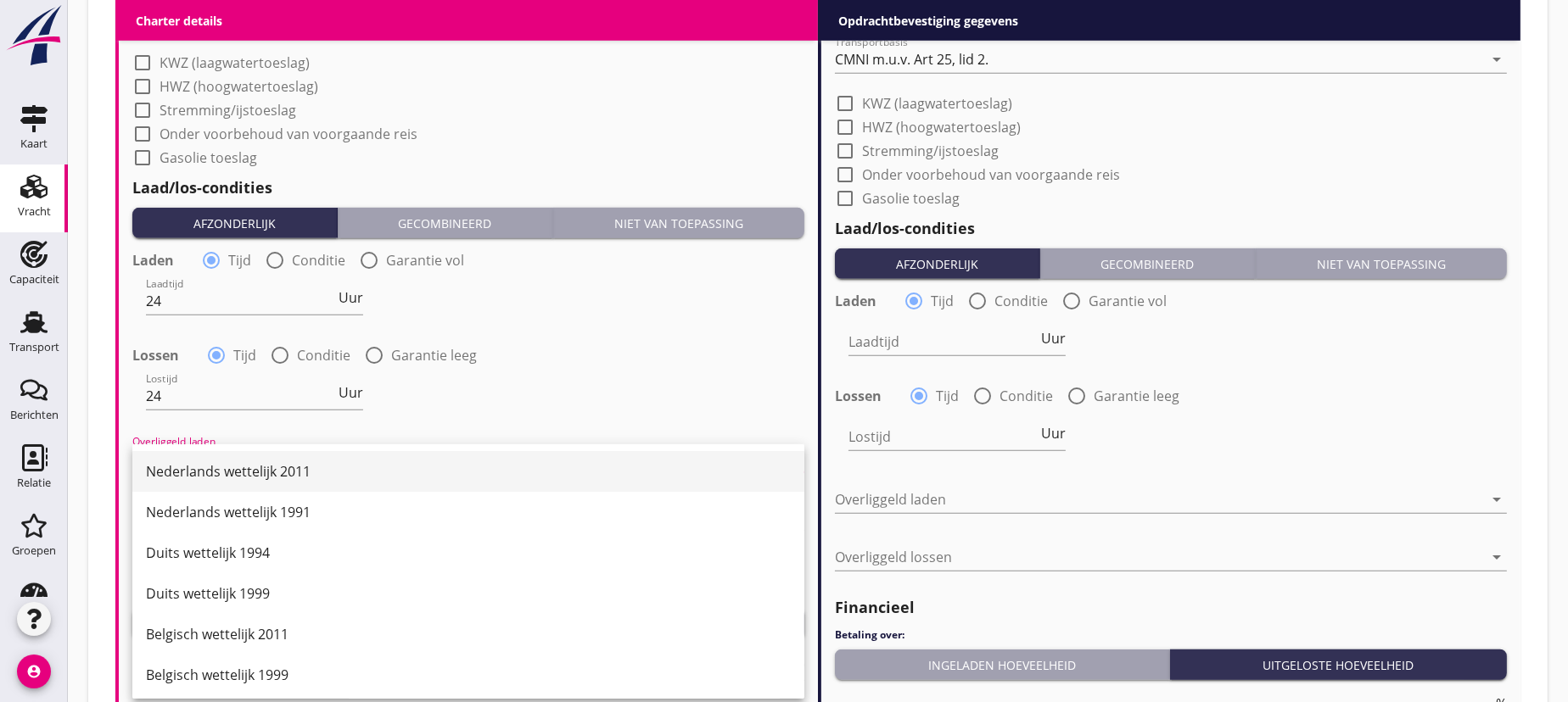
click at [265, 475] on div "Nederlands wettelijk 2011" at bounding box center [468, 471] width 645 height 20
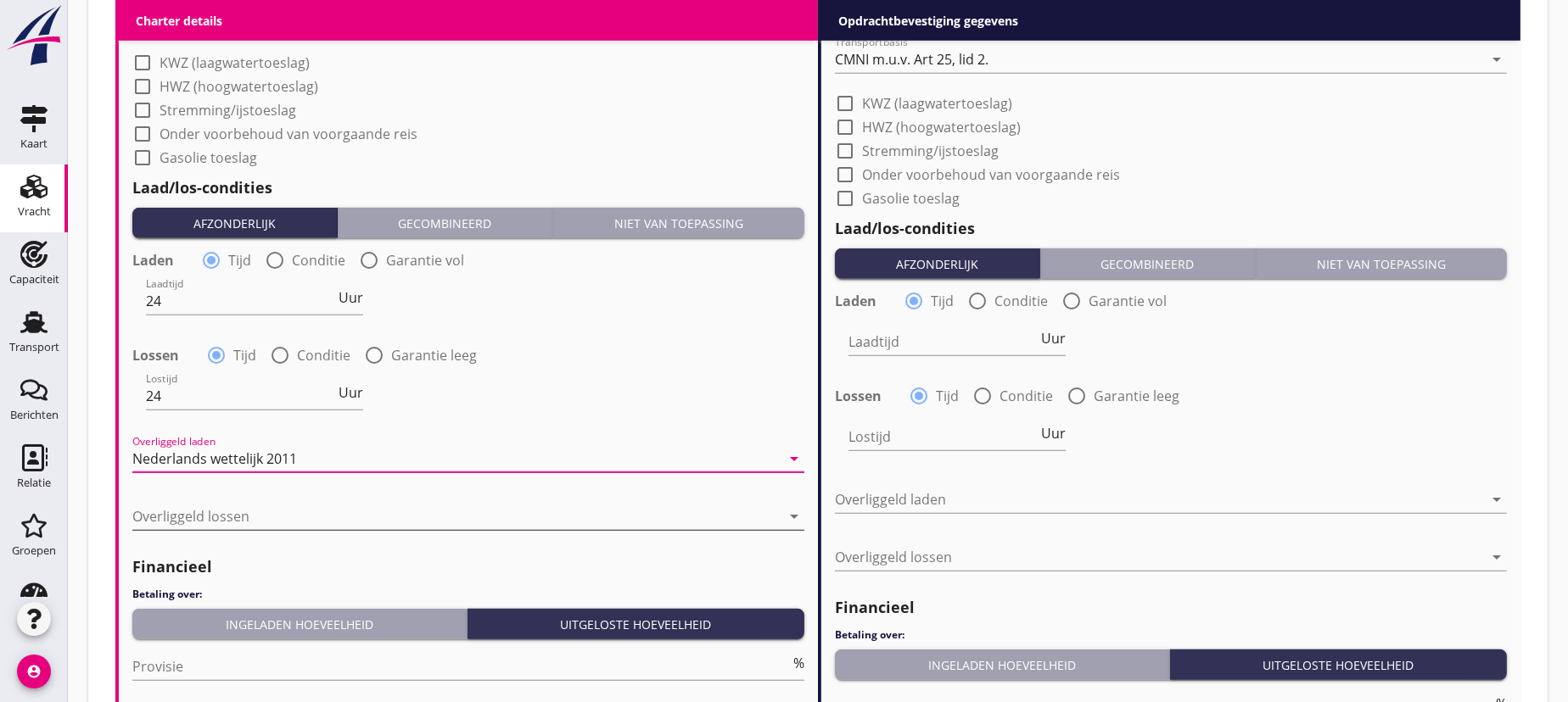
click at [233, 512] on div at bounding box center [457, 517] width 649 height 27
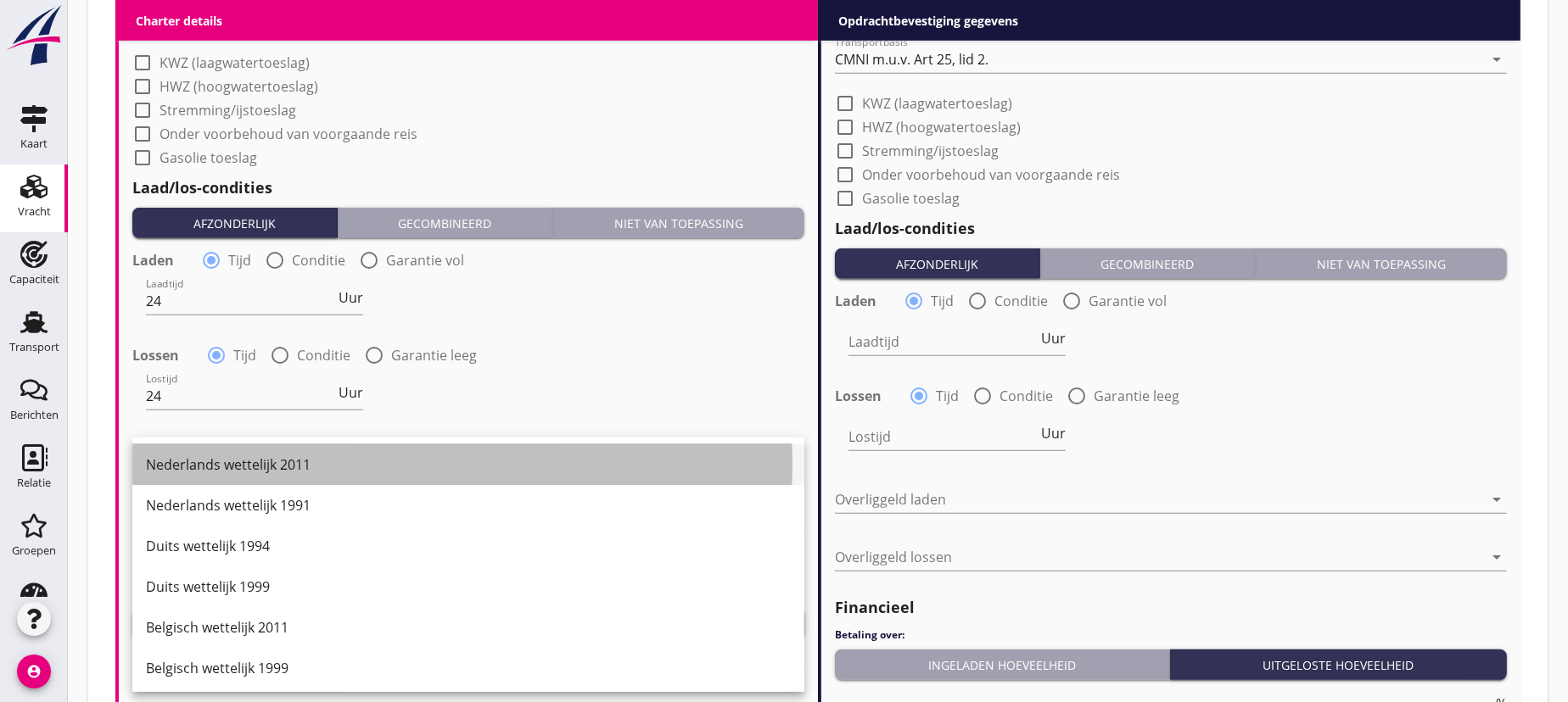
click at [295, 467] on div "Nederlands wettelijk 2011" at bounding box center [468, 464] width 645 height 20
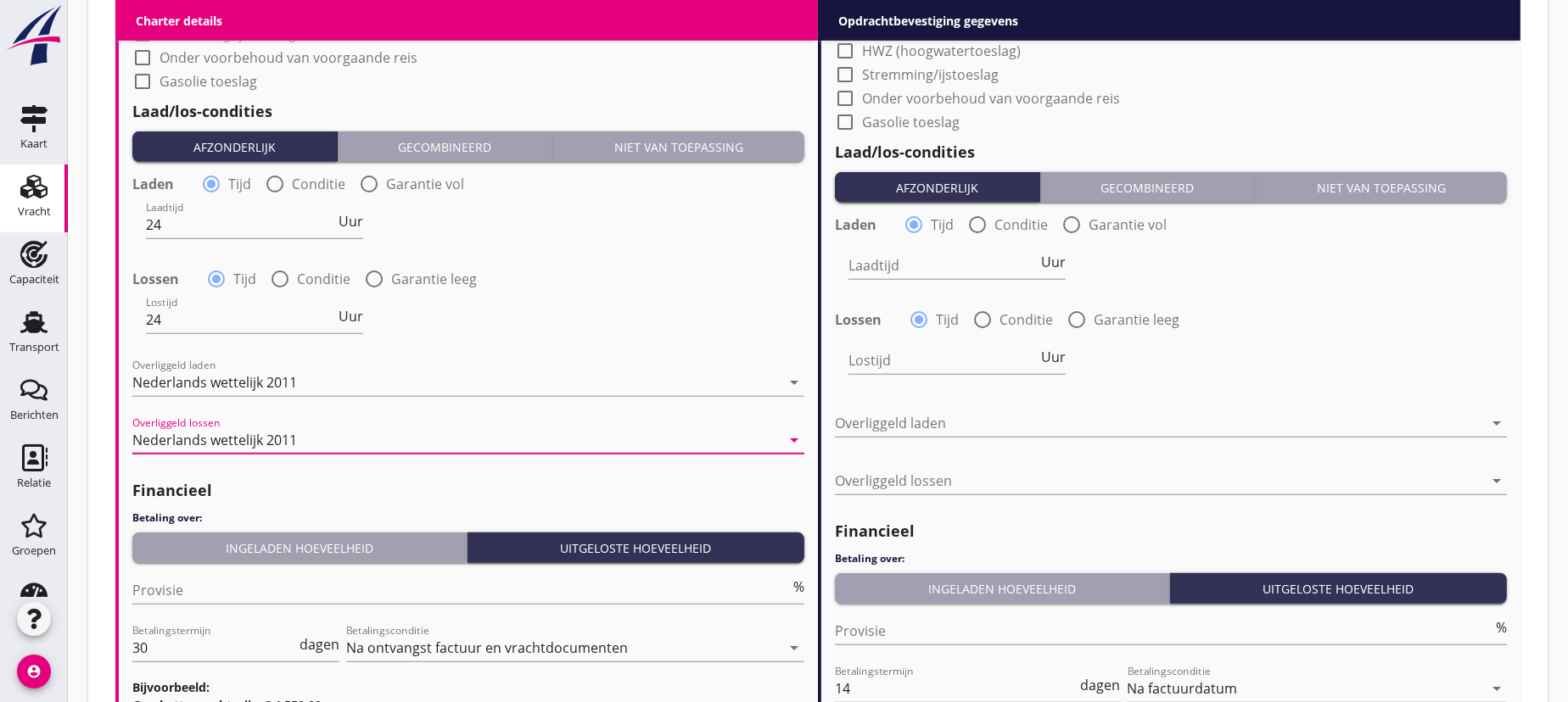
scroll to position [1740, 0]
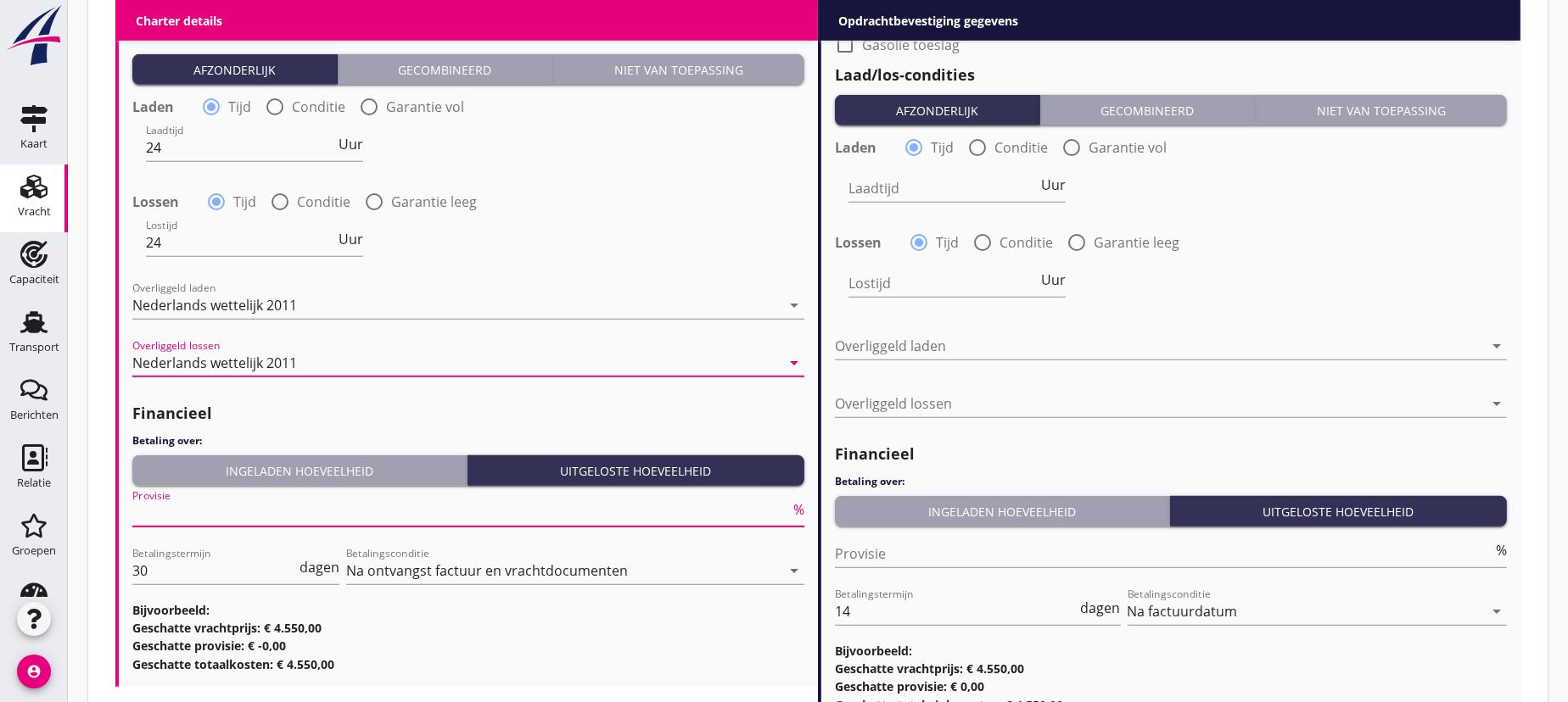
click at [204, 512] on input "Provisie" at bounding box center [462, 513] width 657 height 27
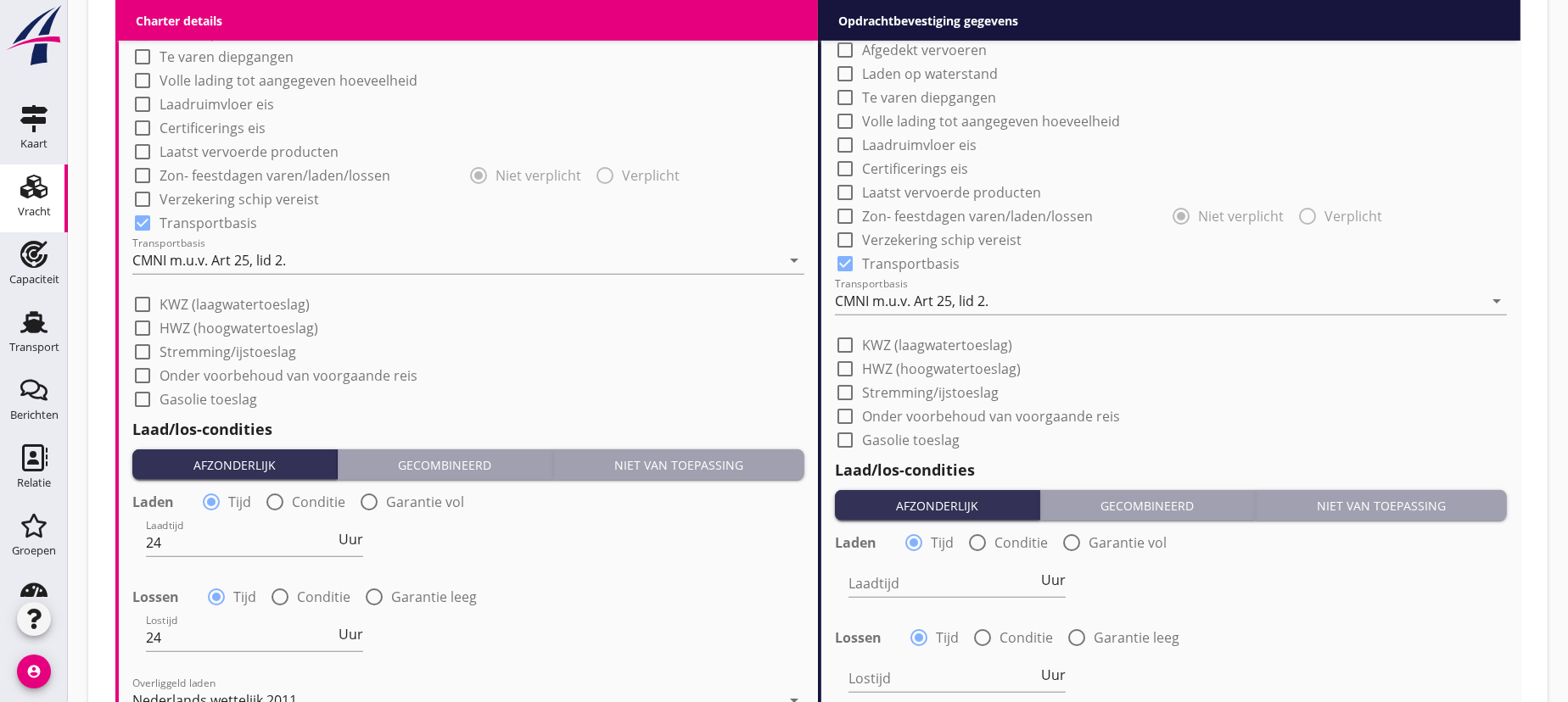
scroll to position [1113, 0]
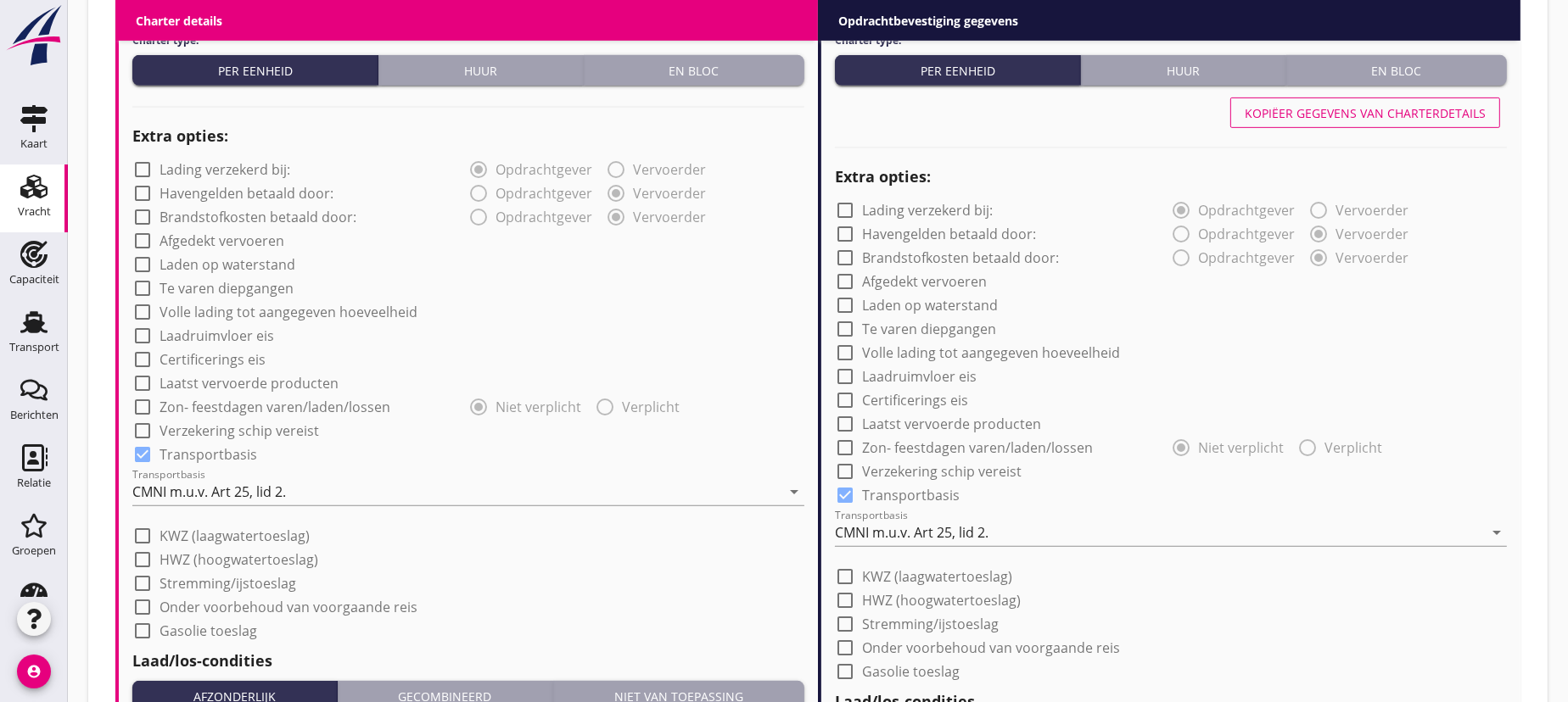
type input "5"
click at [1364, 117] on div "Kopiëer gegevens van charterdetails" at bounding box center [1365, 113] width 241 height 18
type input "24"
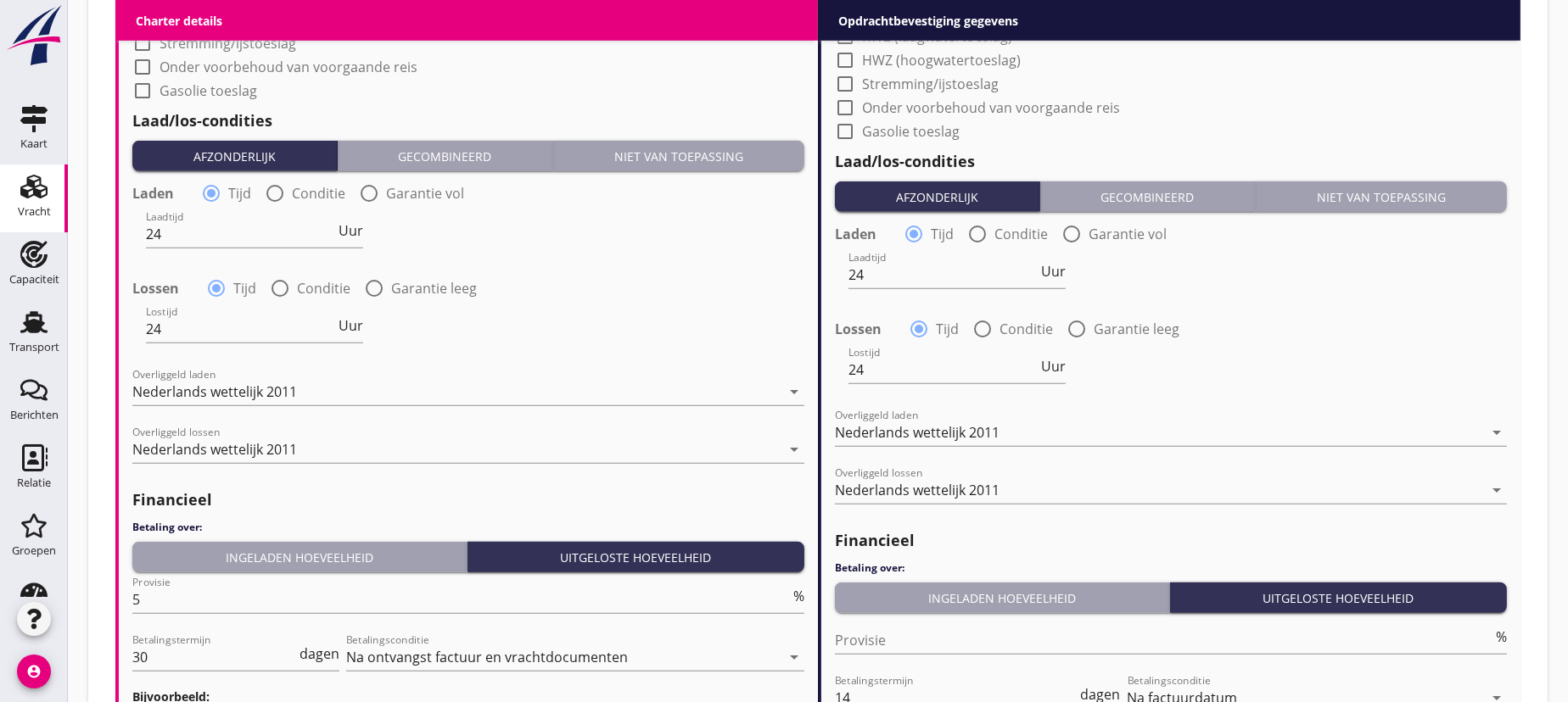
scroll to position [1879, 0]
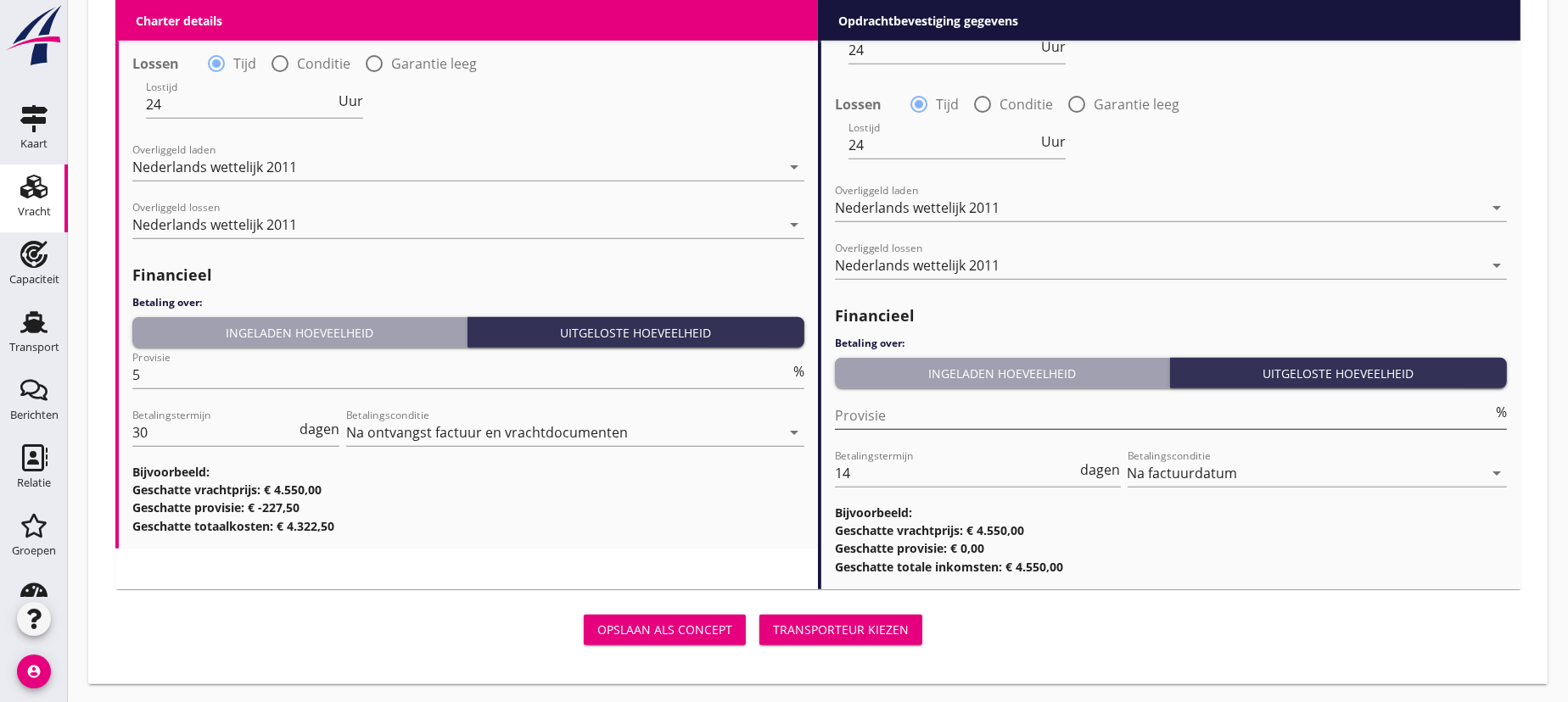
click at [881, 415] on input "Provisie" at bounding box center [1164, 415] width 657 height 27
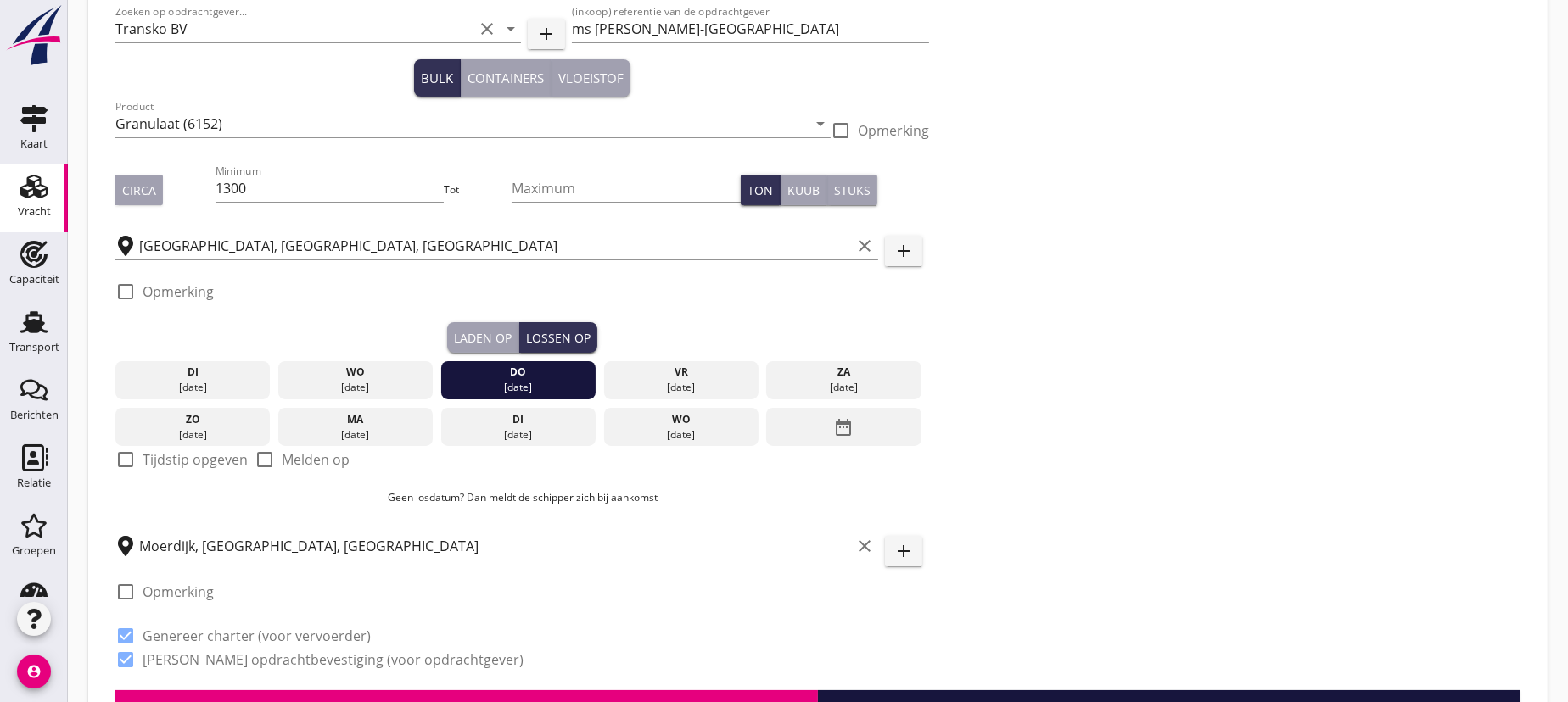
scroll to position [0, 0]
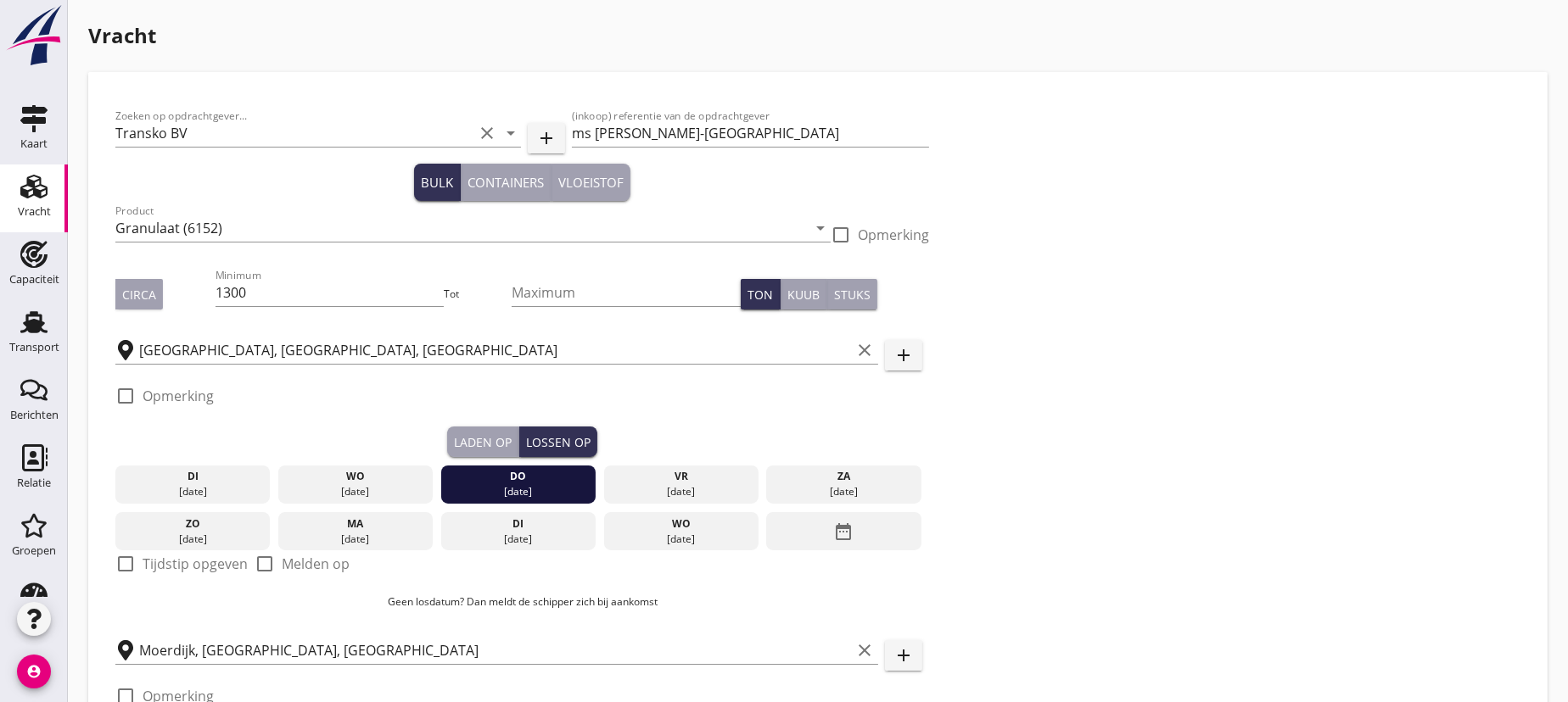
type input "0"
click at [120, 565] on div at bounding box center [125, 564] width 29 height 29
checkbox input "true"
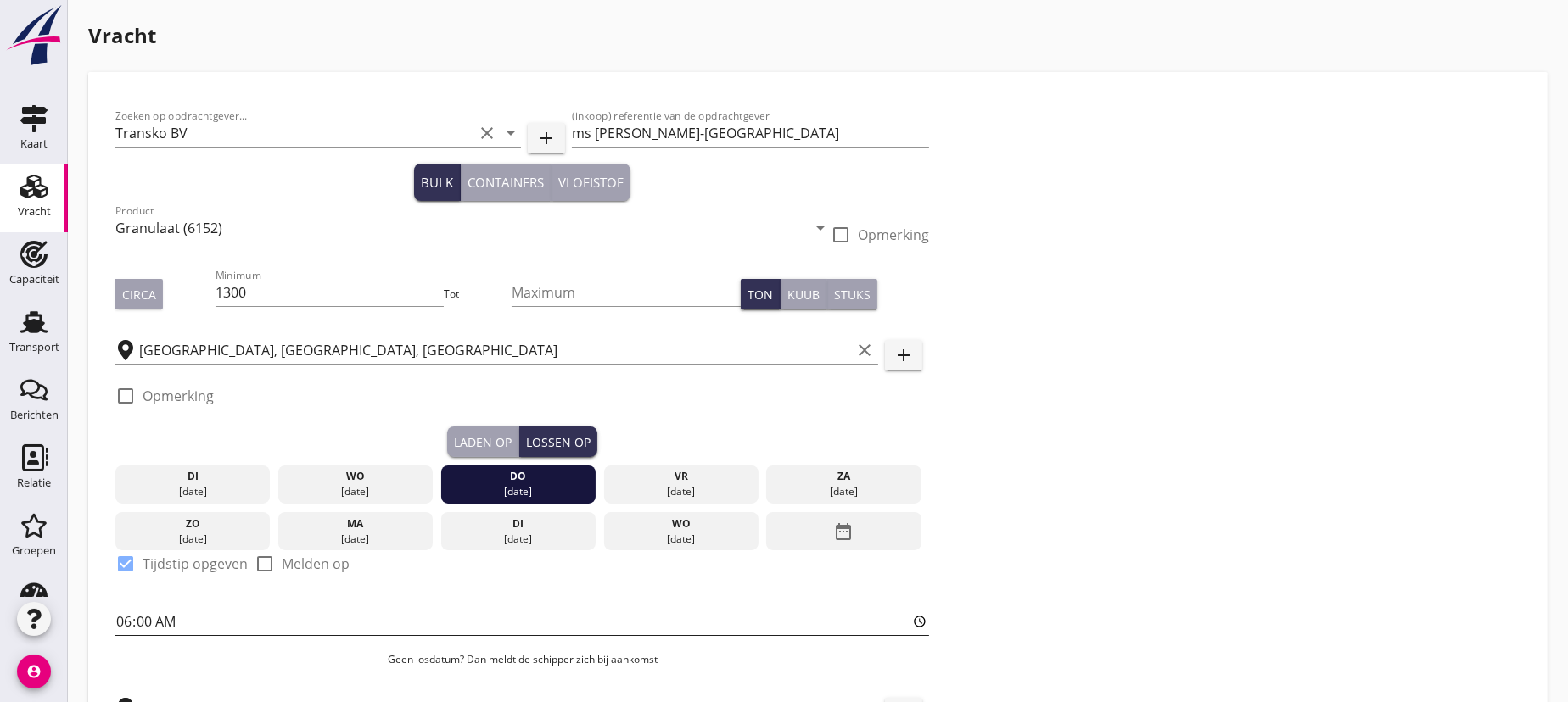
click at [156, 621] on input "06:00" at bounding box center [523, 622] width 814 height 27
click at [146, 622] on input "06:00" at bounding box center [523, 622] width 814 height 27
type input "06:01"
click at [481, 437] on div "Laden op" at bounding box center [483, 442] width 57 height 18
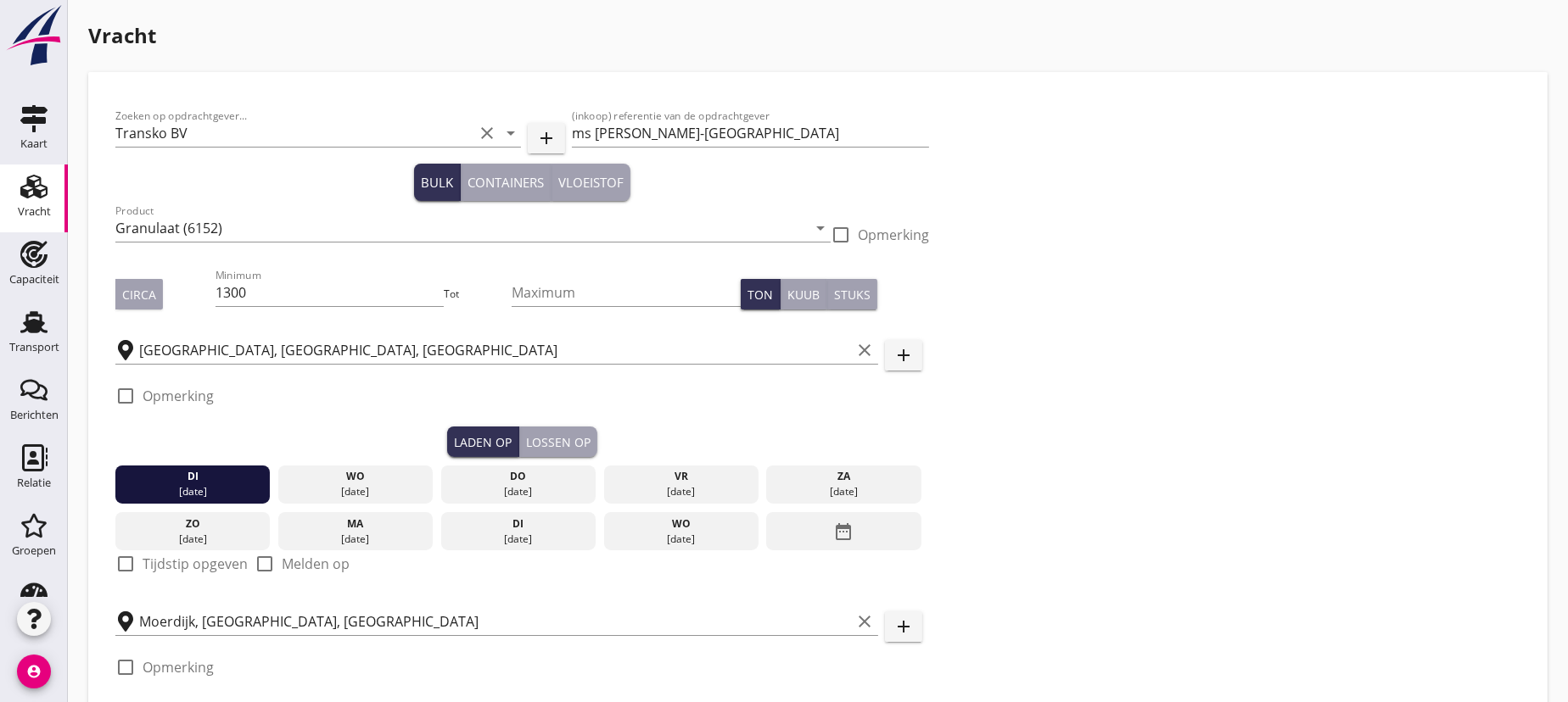
click at [118, 564] on div at bounding box center [125, 564] width 29 height 29
checkbox input "true"
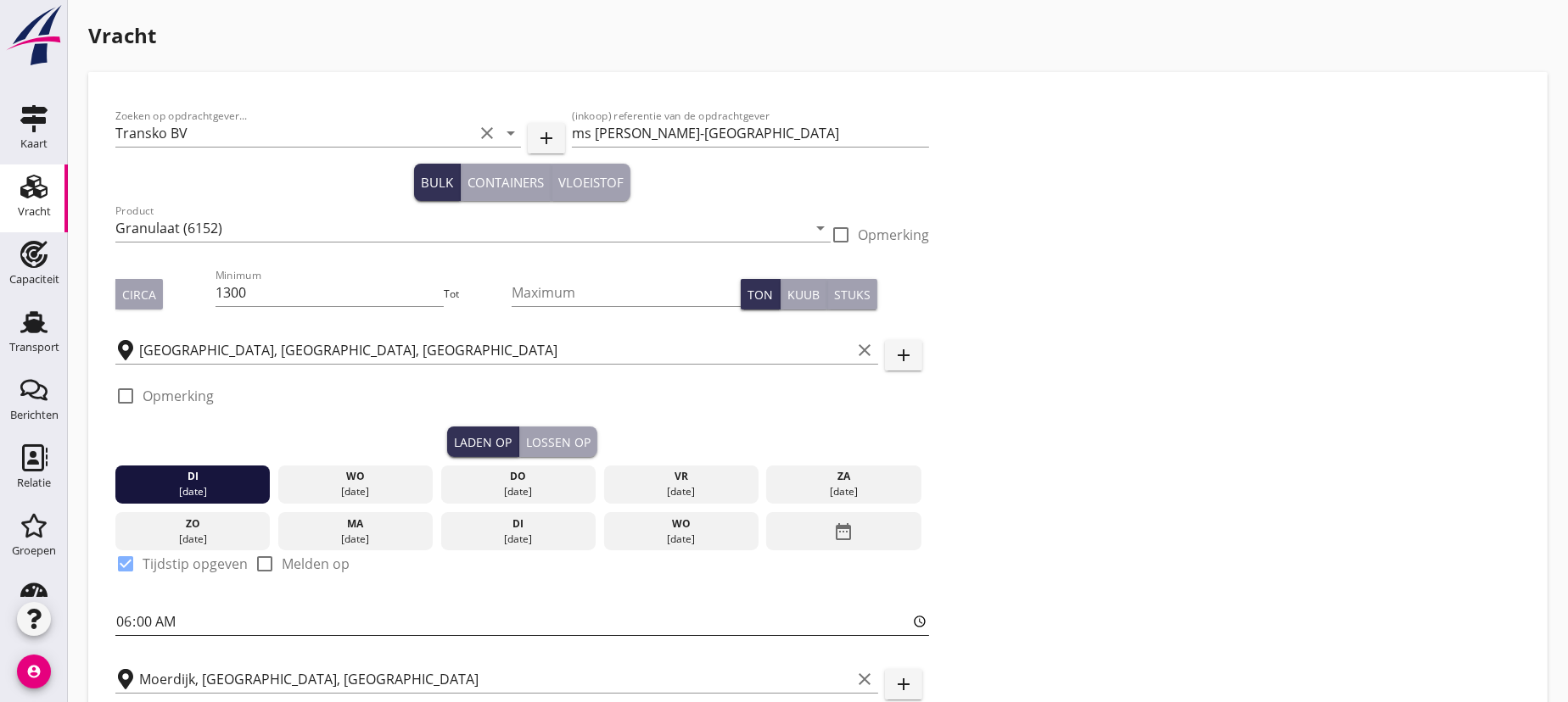
click at [148, 623] on input "06:00" at bounding box center [523, 622] width 814 height 27
type input "06:01"
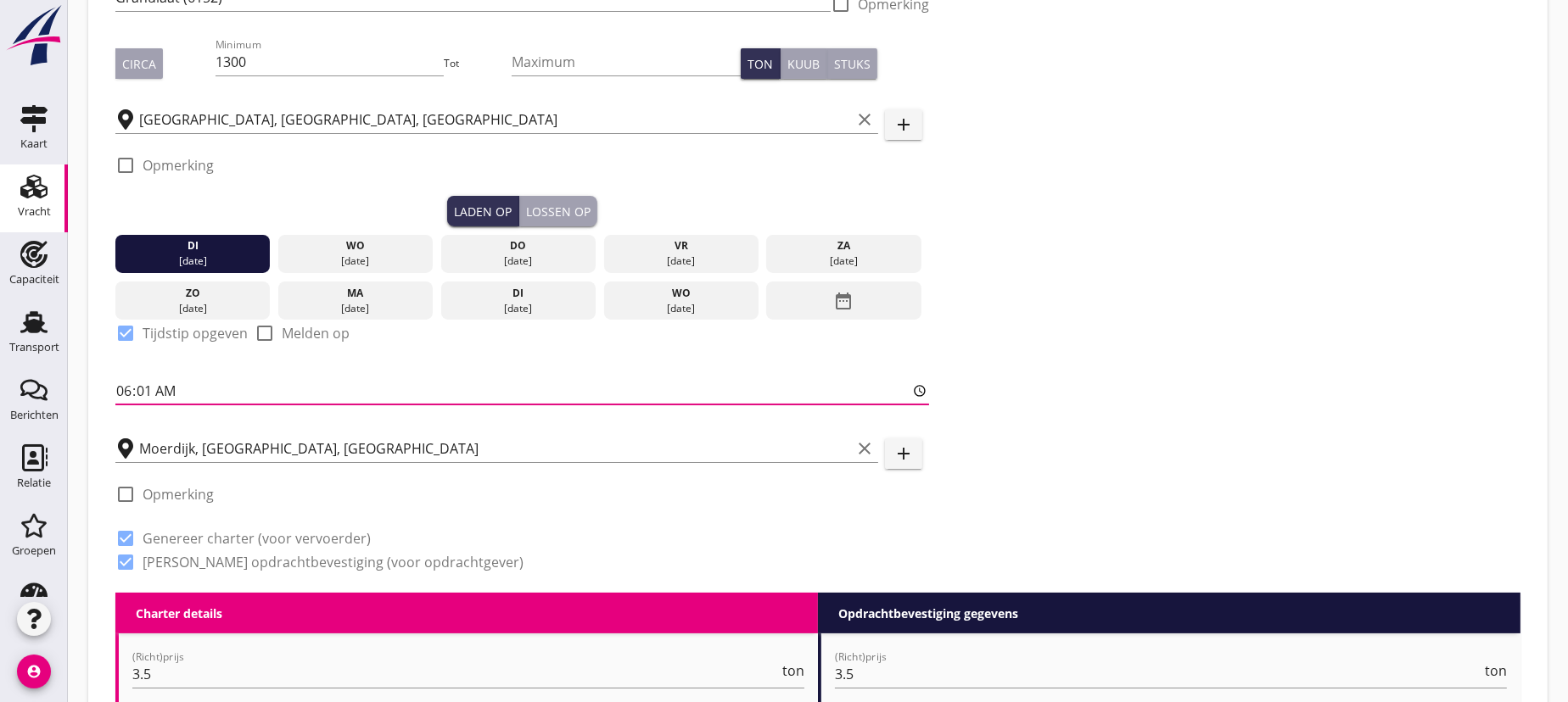
scroll to position [462, 0]
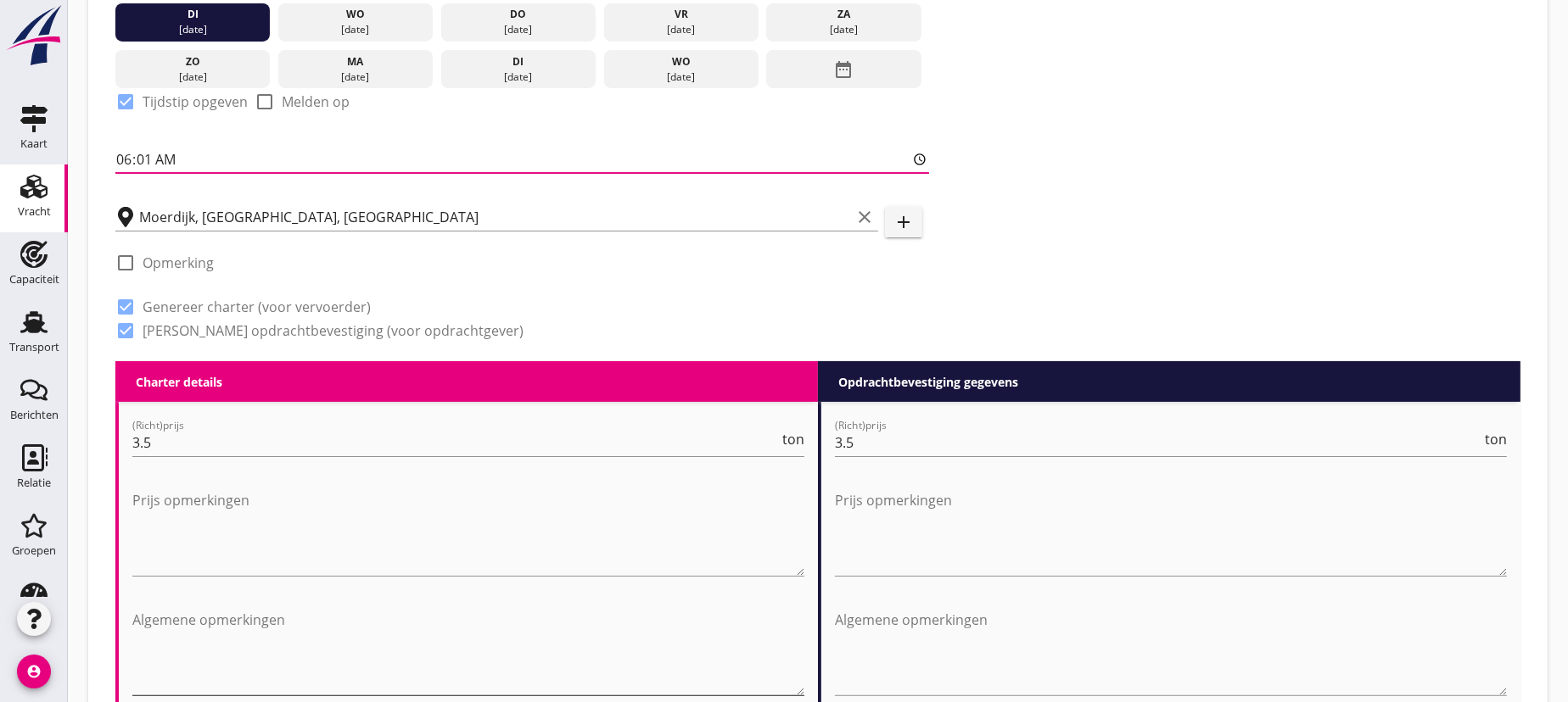
click at [168, 614] on textarea "Algemene opmerkingen" at bounding box center [468, 650] width 672 height 89
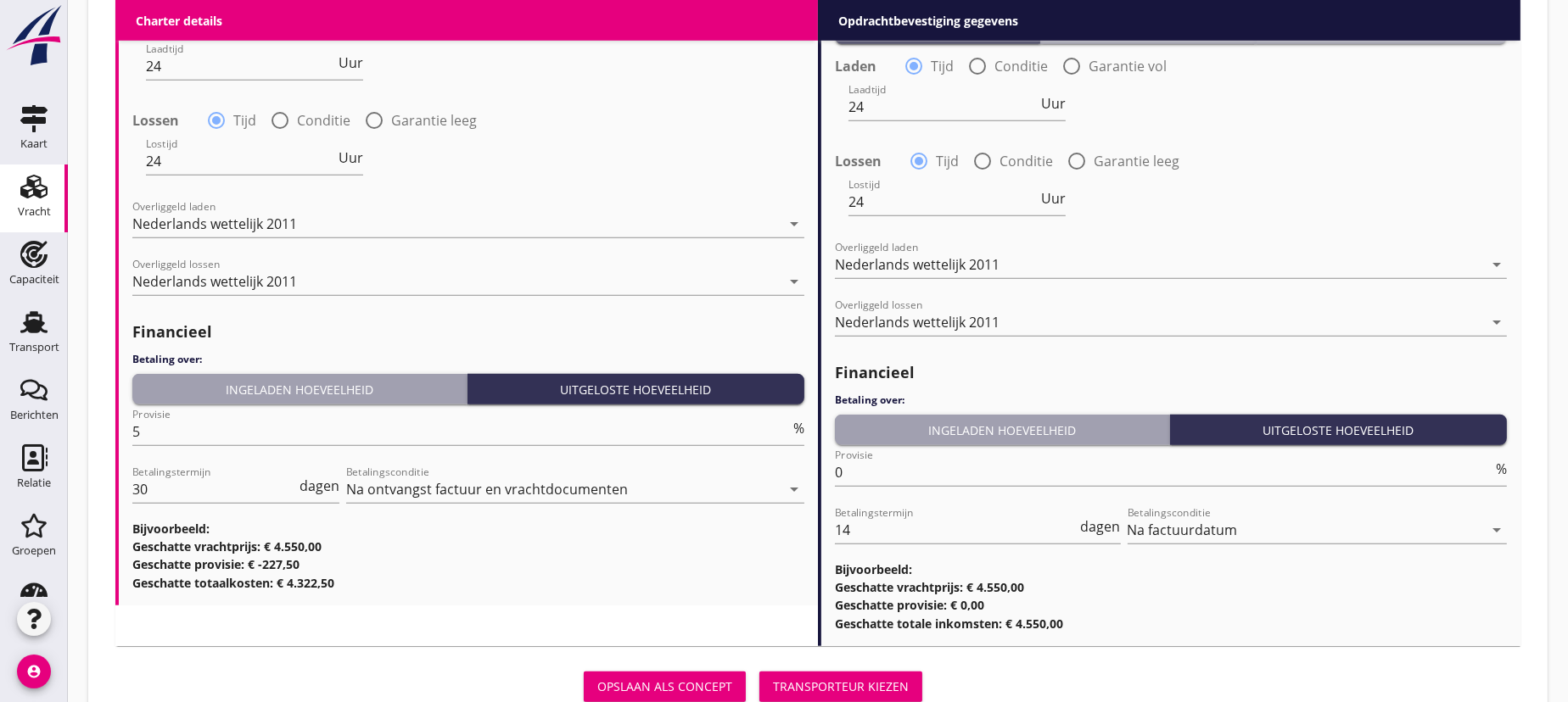
scroll to position [1908, 0]
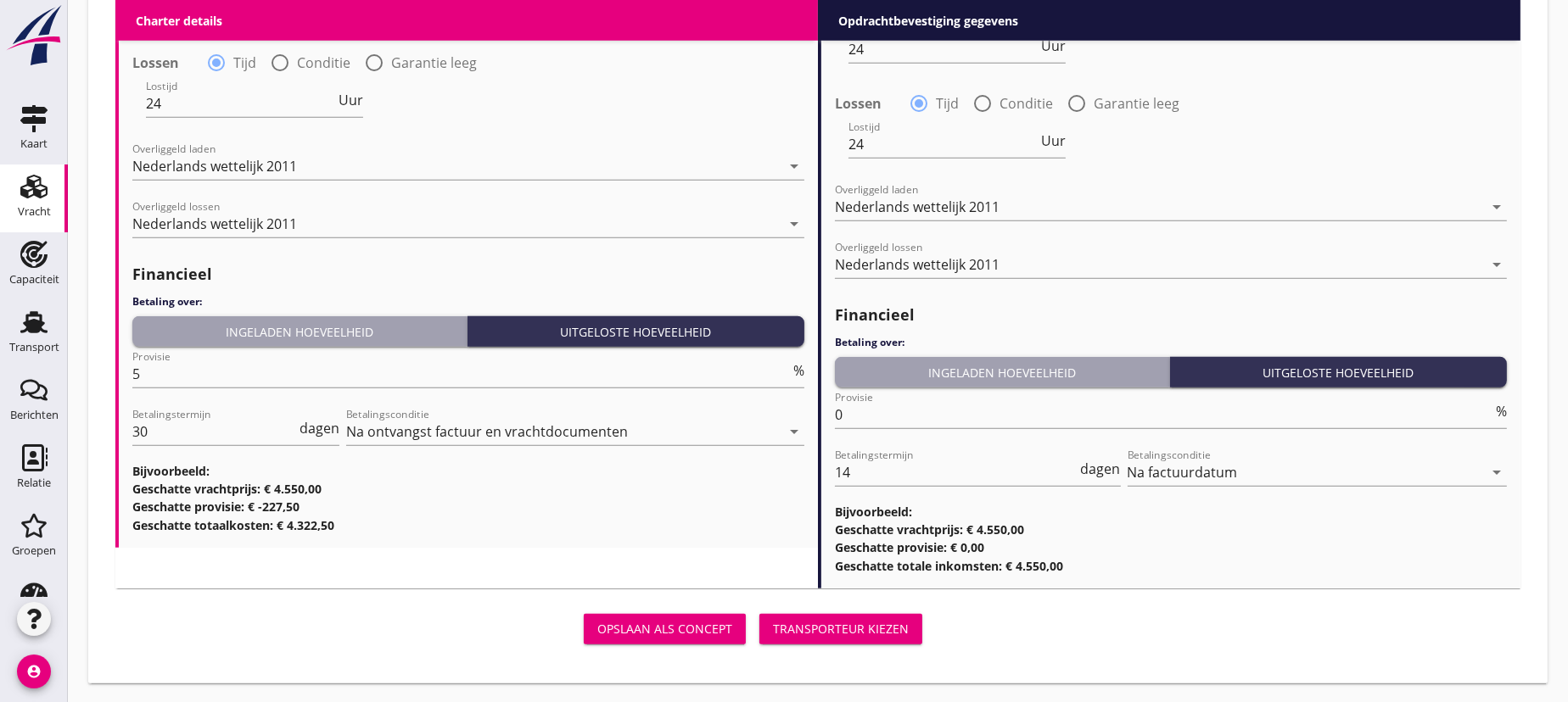
type textarea "2e beurt laden en lossen"
click at [854, 629] on div "Transporteur kiezen" at bounding box center [841, 628] width 136 height 18
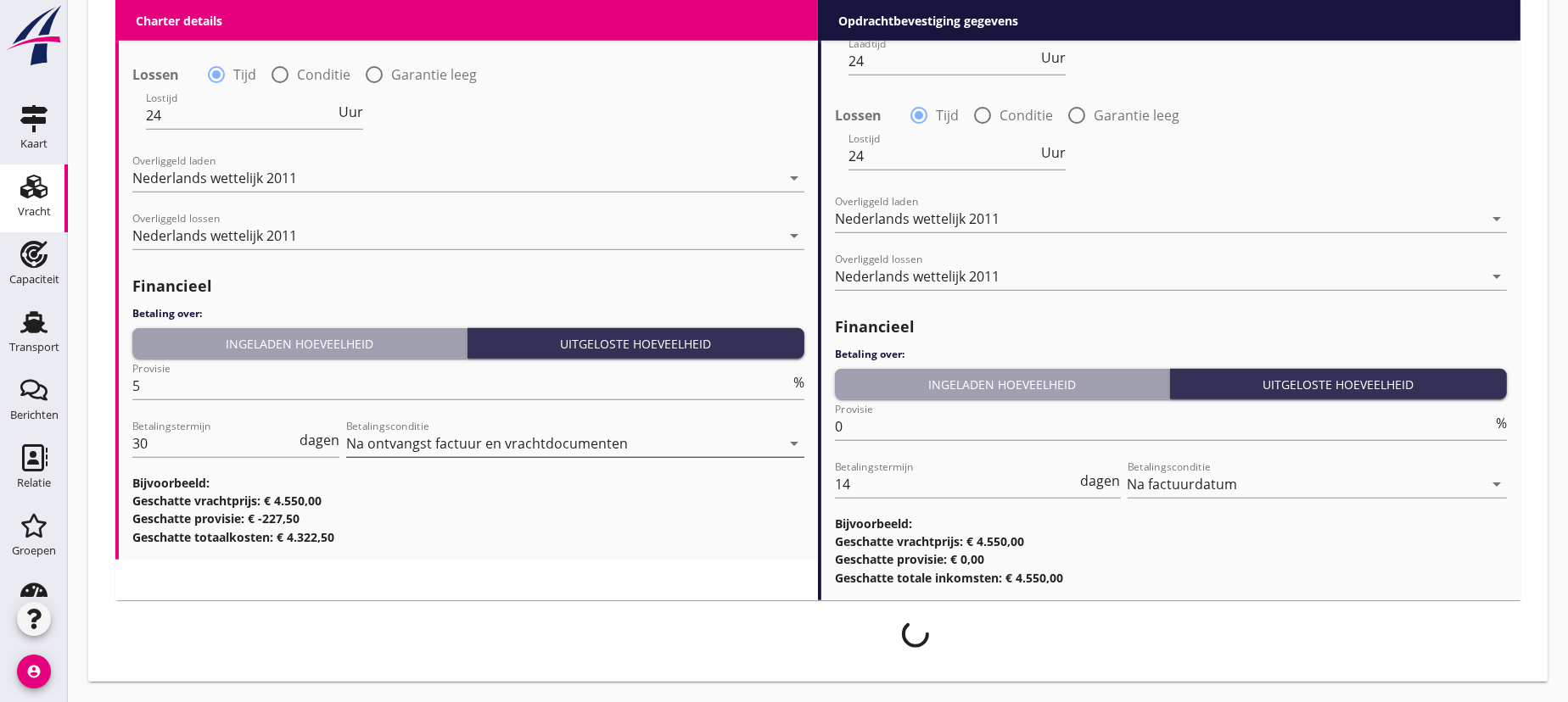
scroll to position [1894, 0]
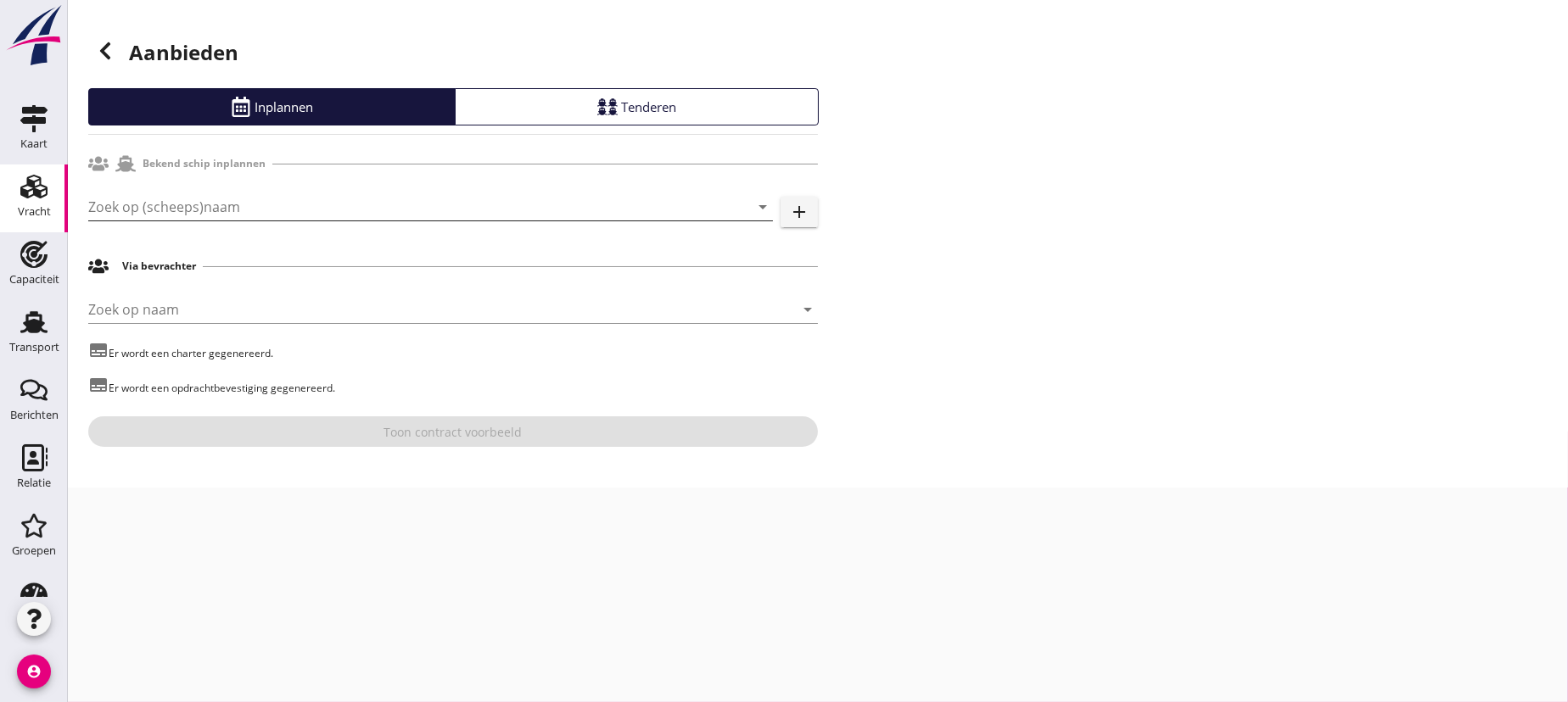
click at [292, 209] on input "Zoek op (scheeps)naam" at bounding box center [406, 207] width 637 height 27
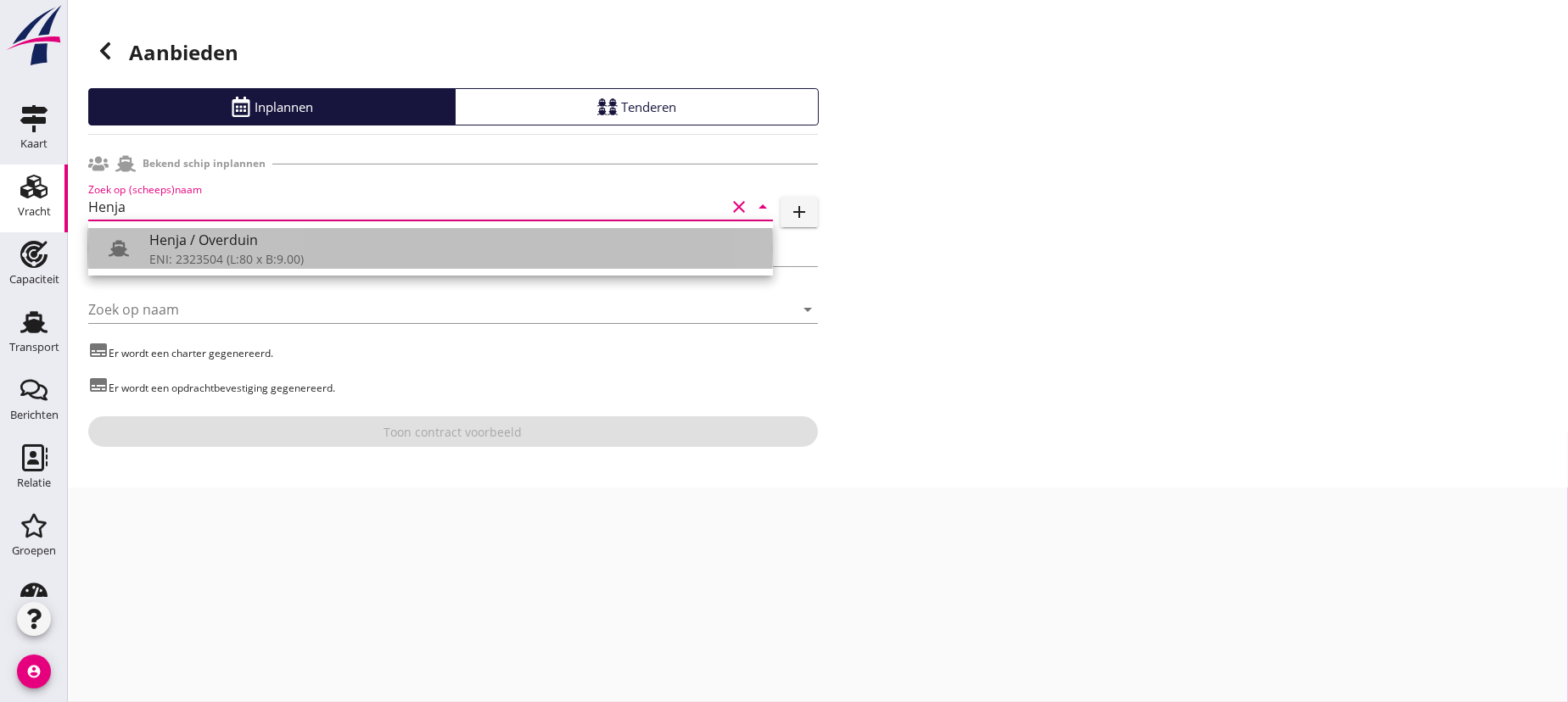
click at [254, 247] on div "Henja / Overduin" at bounding box center [454, 240] width 611 height 20
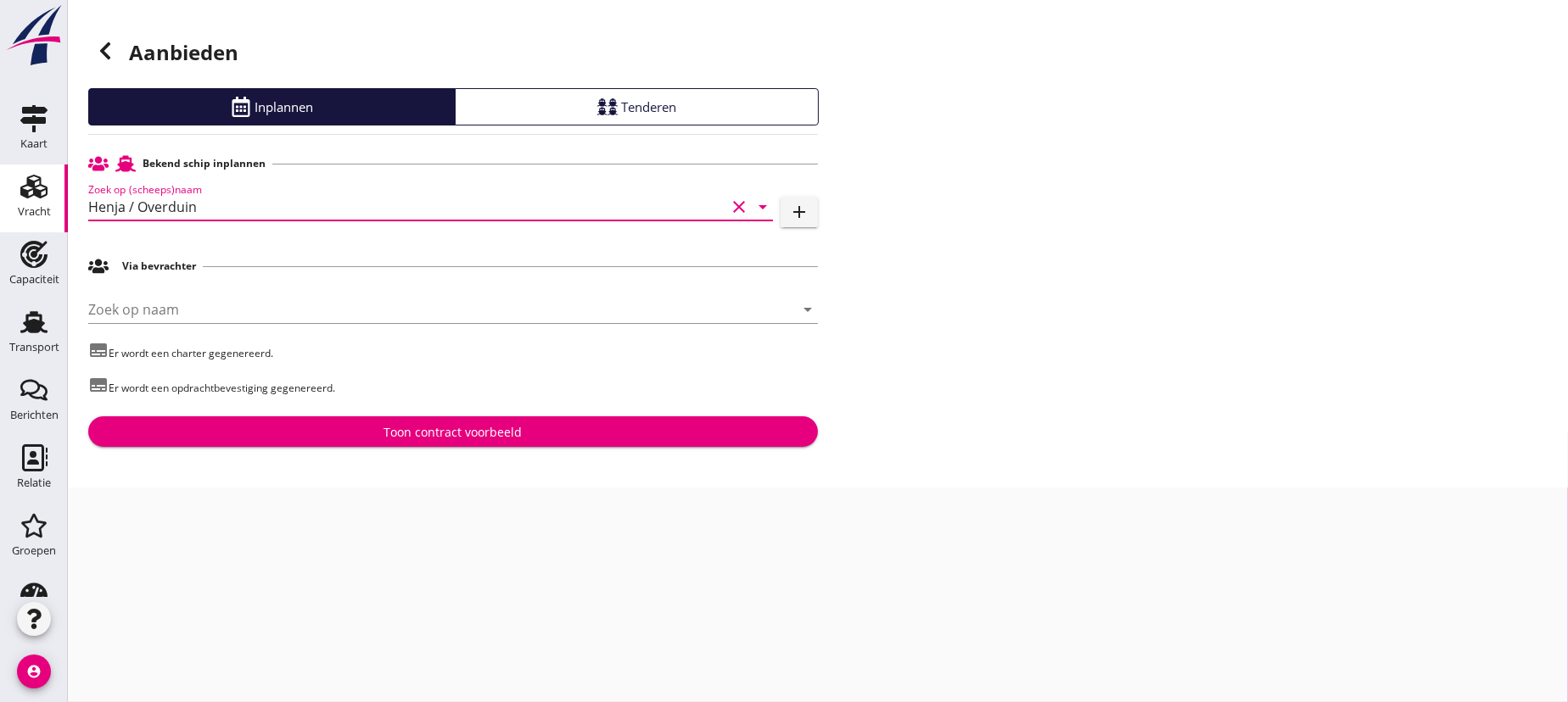
type input "Henja / Overduin"
click at [454, 427] on div "Toon contract voorbeeld" at bounding box center [453, 432] width 139 height 18
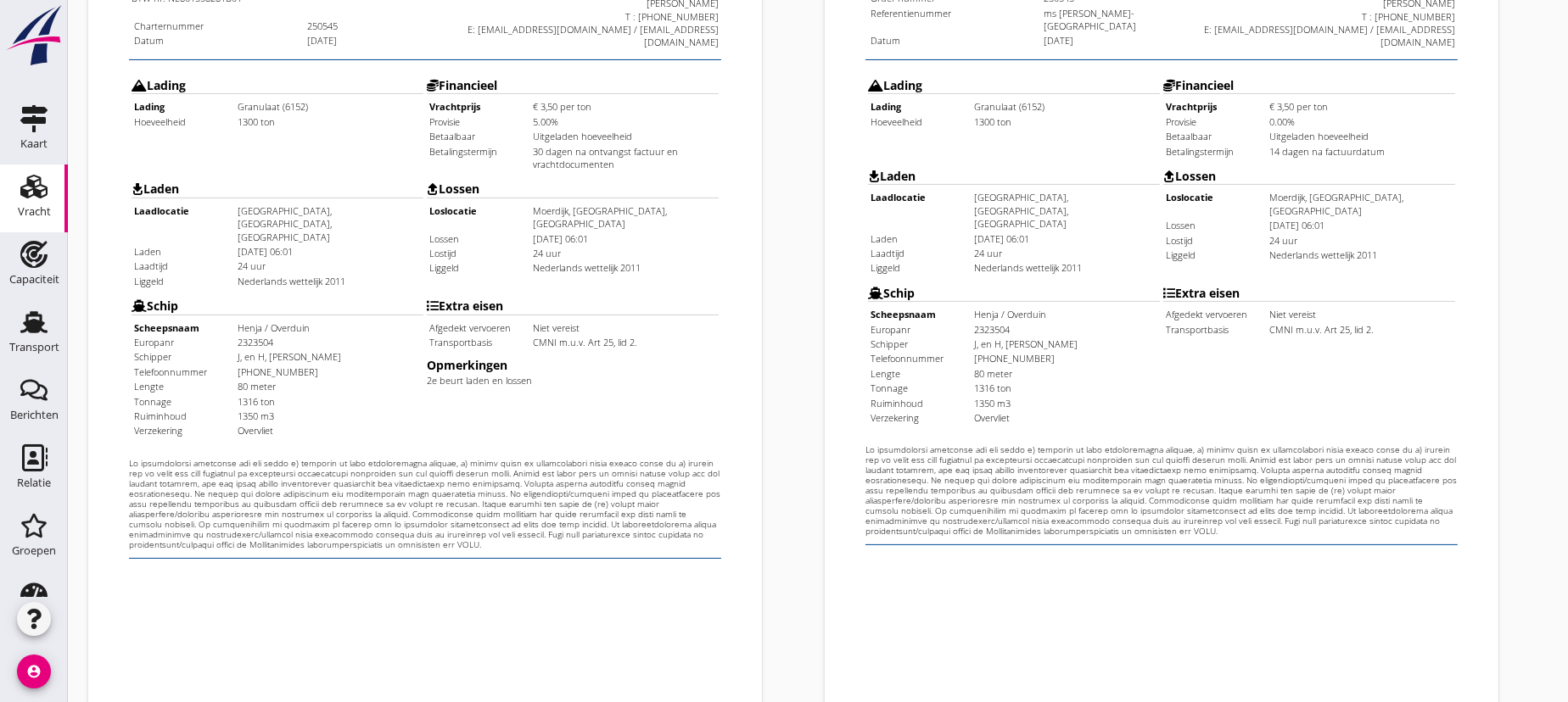
scroll to position [552, 0]
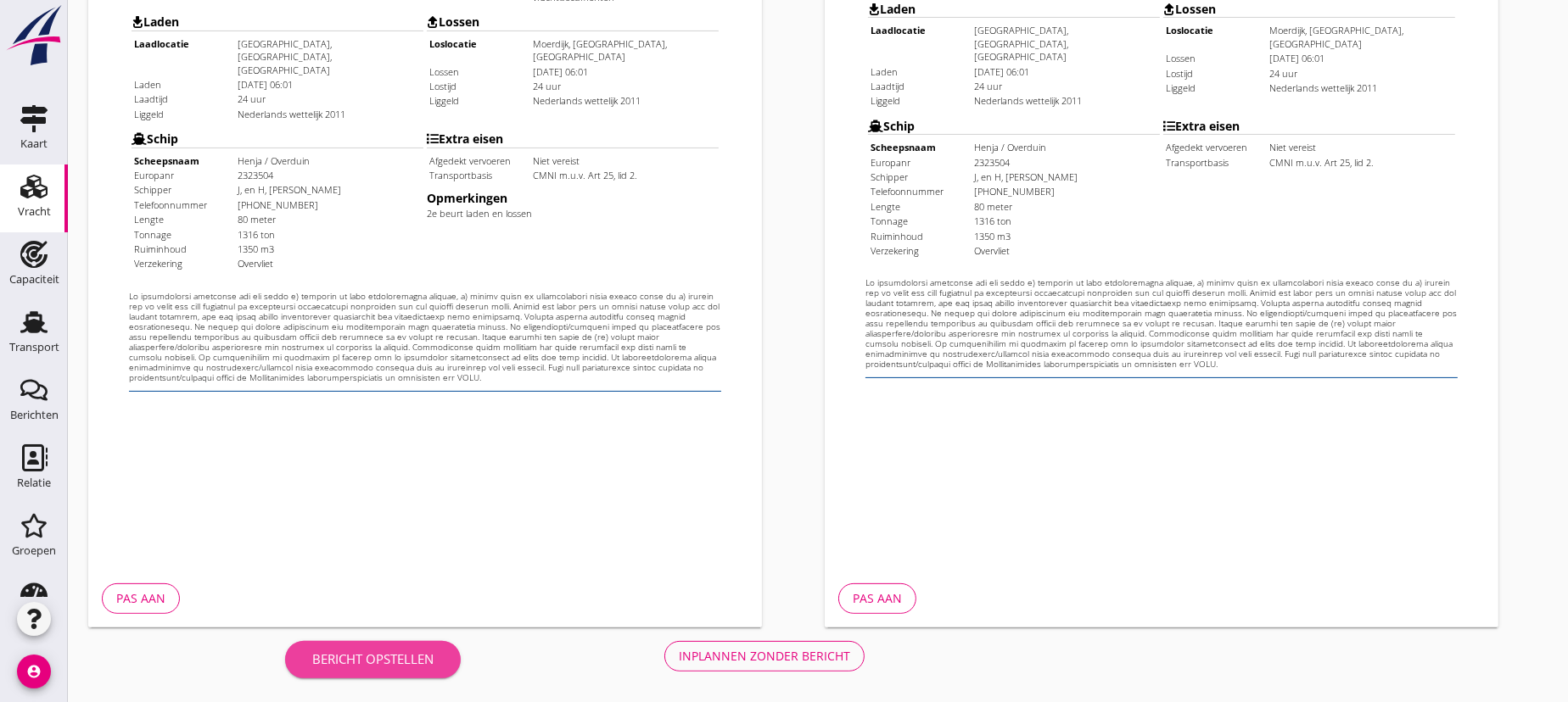
click at [389, 658] on div "Bericht opstellen" at bounding box center [373, 659] width 121 height 19
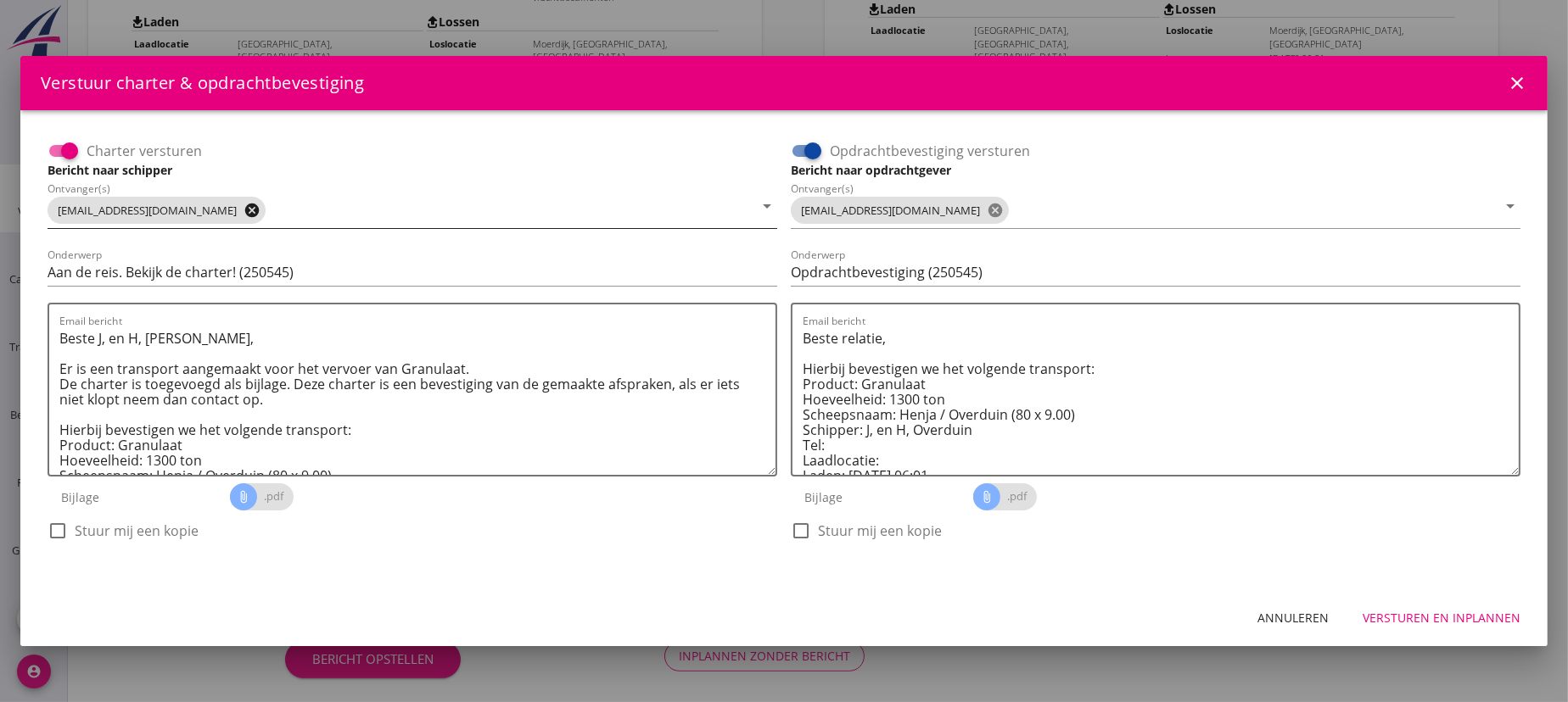
click at [244, 209] on icon "cancel" at bounding box center [252, 210] width 17 height 17
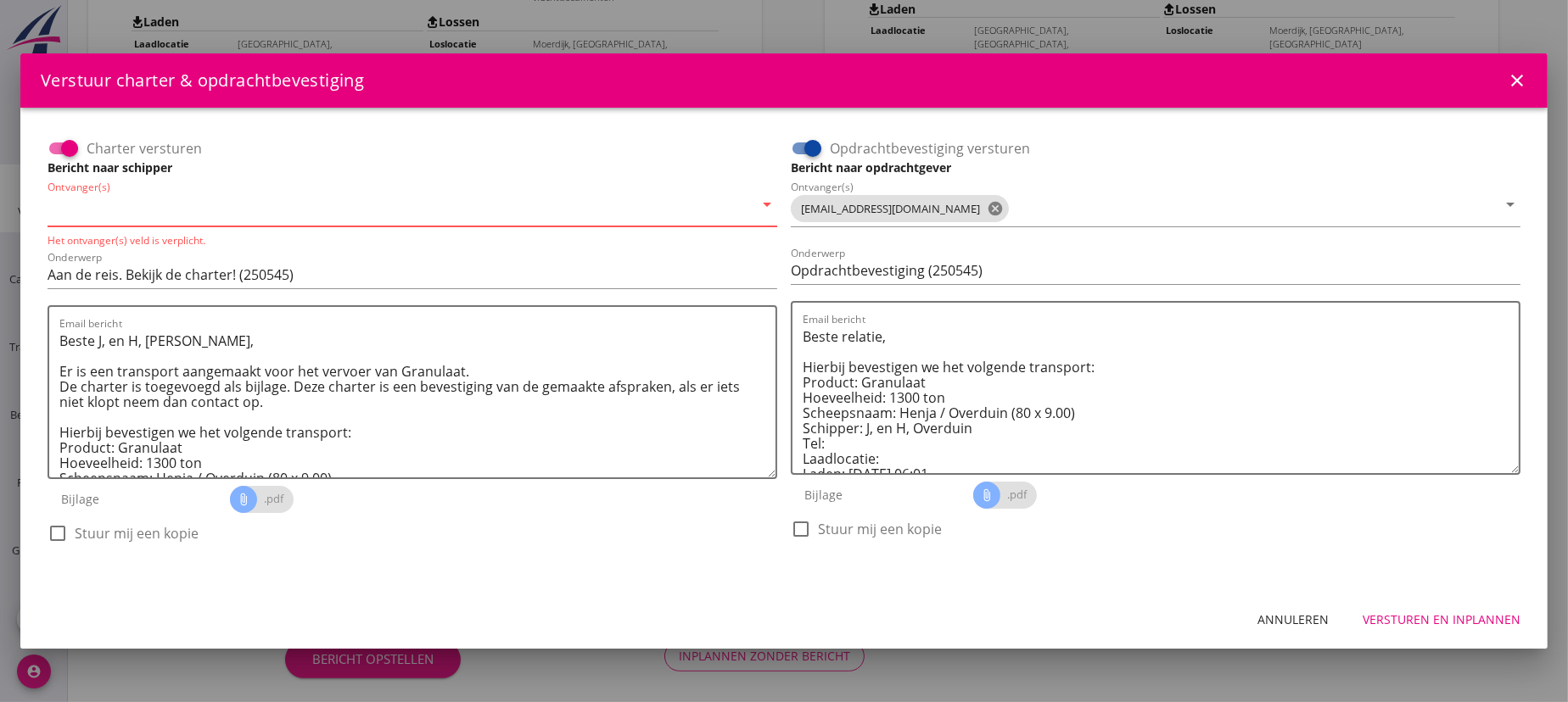
click at [94, 209] on input "Ontvanger(s)" at bounding box center [400, 208] width 706 height 27
type input "[EMAIL_ADDRESS][DOMAIN_NAME]"
click at [987, 213] on icon "cancel" at bounding box center [996, 209] width 17 height 17
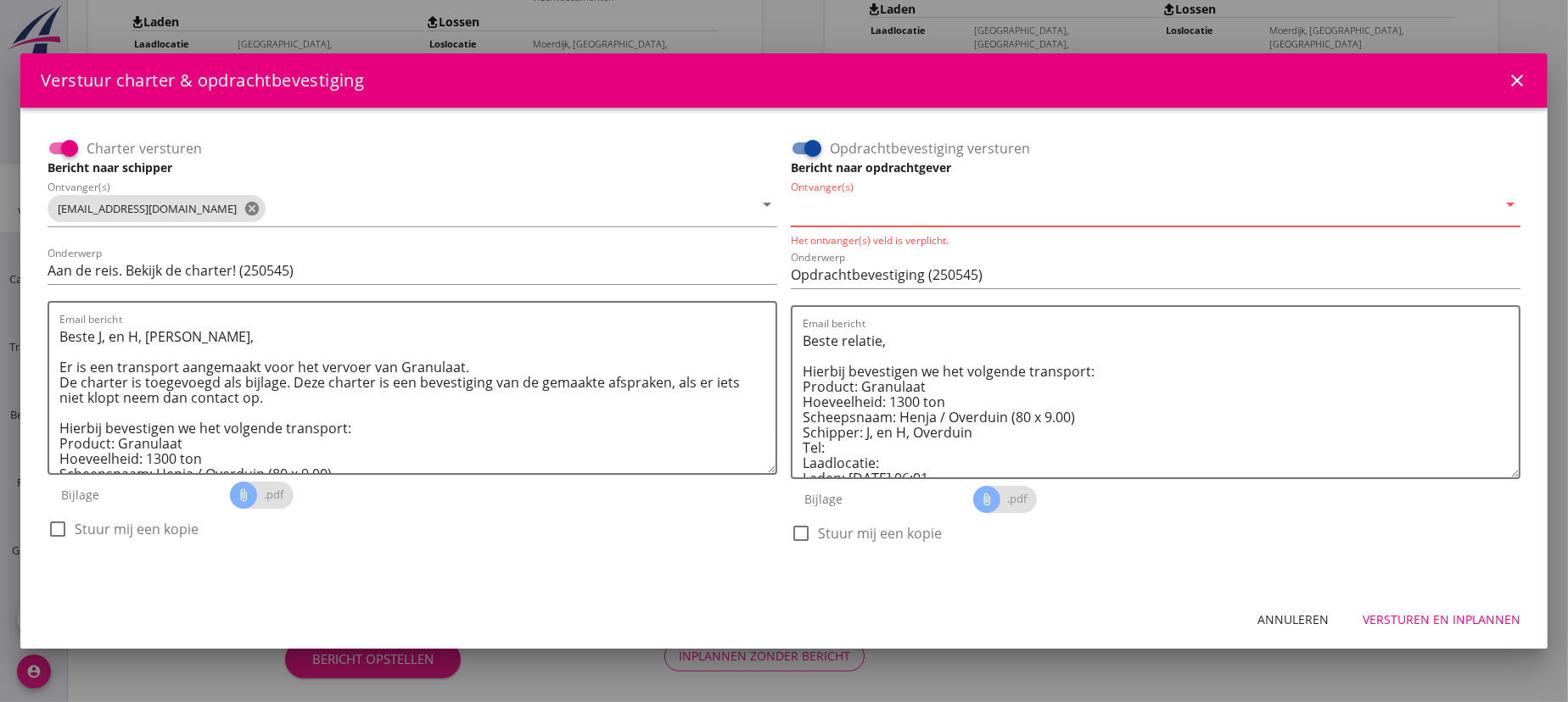
click at [890, 215] on input "Ontvanger(s)" at bounding box center [1144, 208] width 706 height 27
type input "k"
type input "[EMAIL_ADDRESS][DOMAIN_NAME]"
click at [1403, 619] on div "Versturen en inplannen" at bounding box center [1442, 620] width 158 height 18
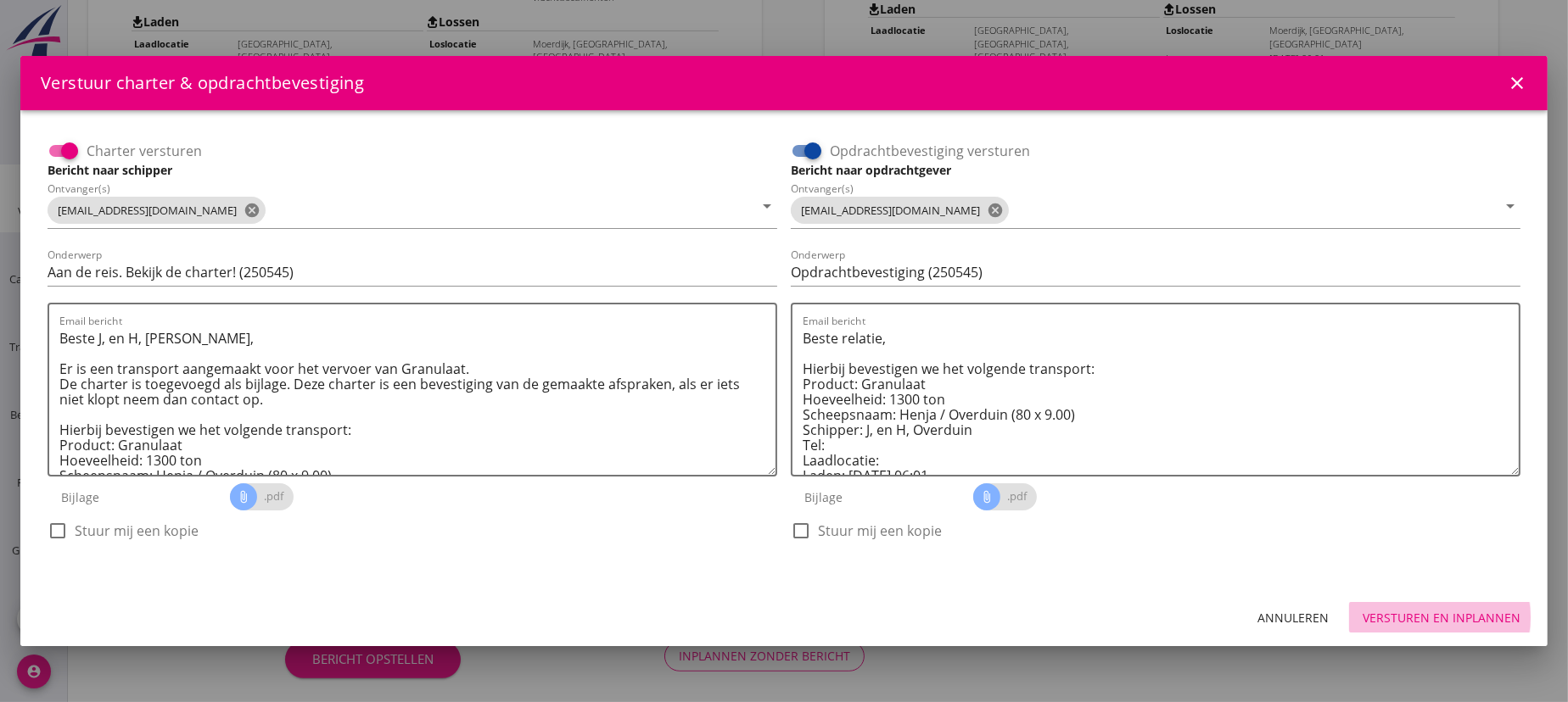
click at [1443, 614] on div "Versturen en inplannen" at bounding box center [1442, 618] width 158 height 18
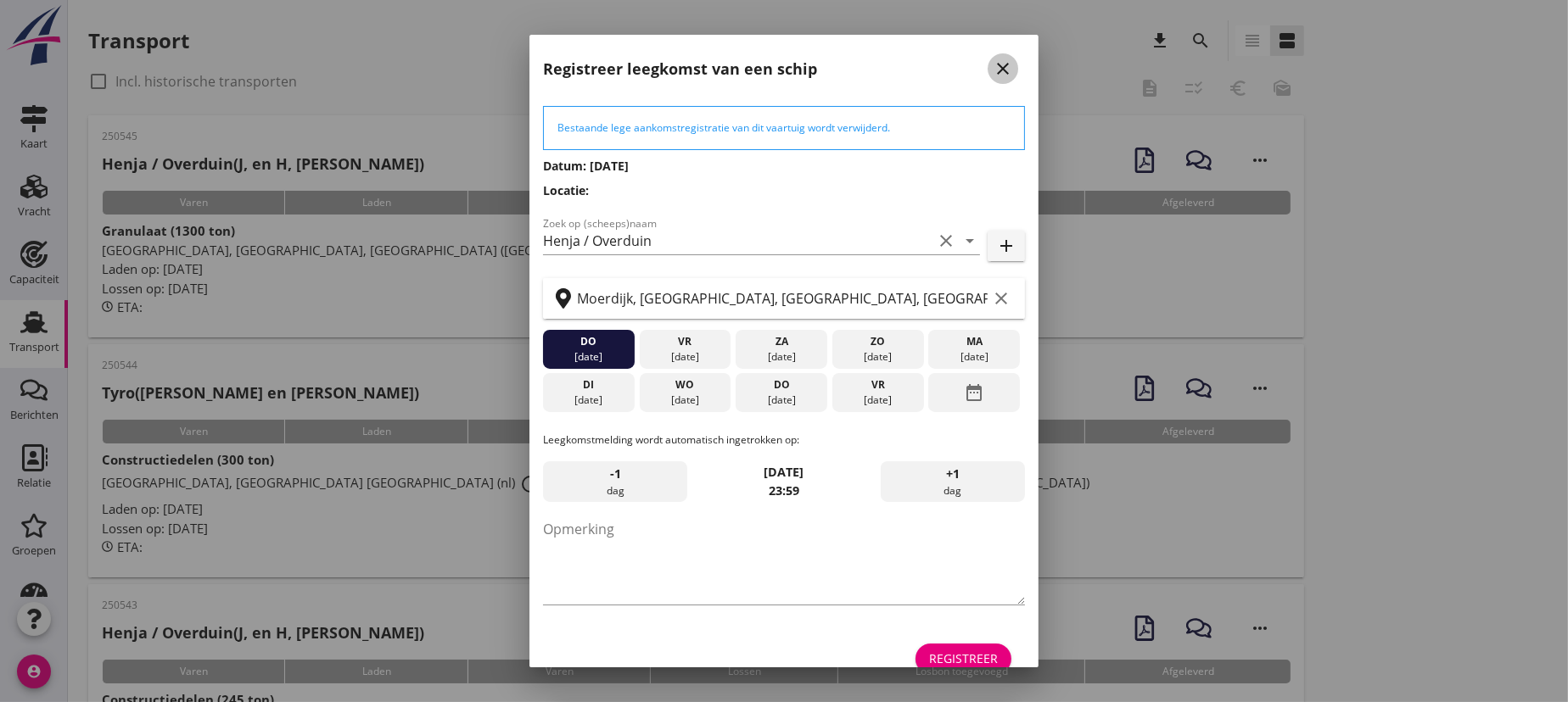
click at [993, 66] on icon "close" at bounding box center [1002, 68] width 20 height 20
